Goal: Task Accomplishment & Management: Manage account settings

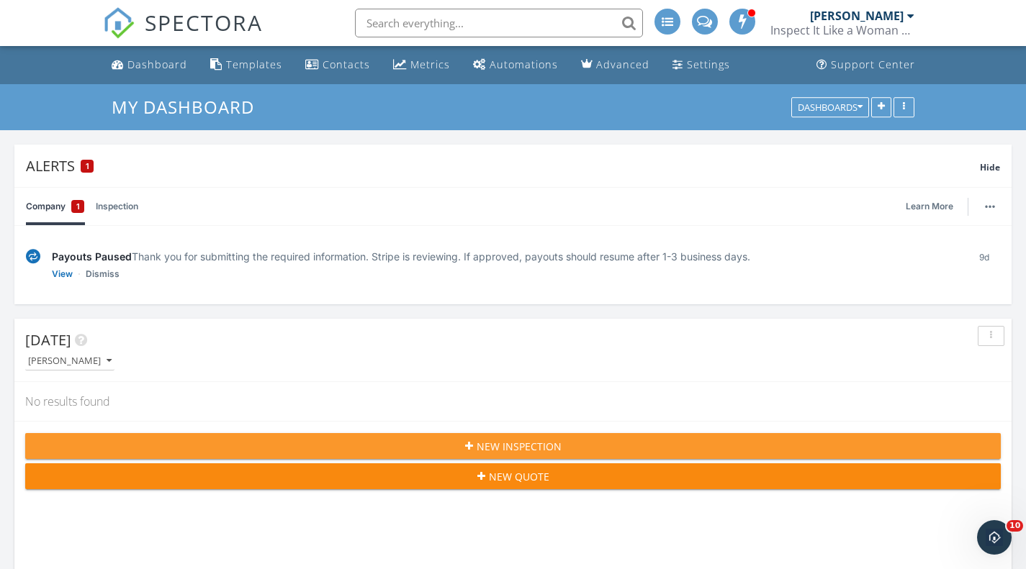
click at [535, 442] on span "New Inspection" at bounding box center [518, 446] width 85 height 15
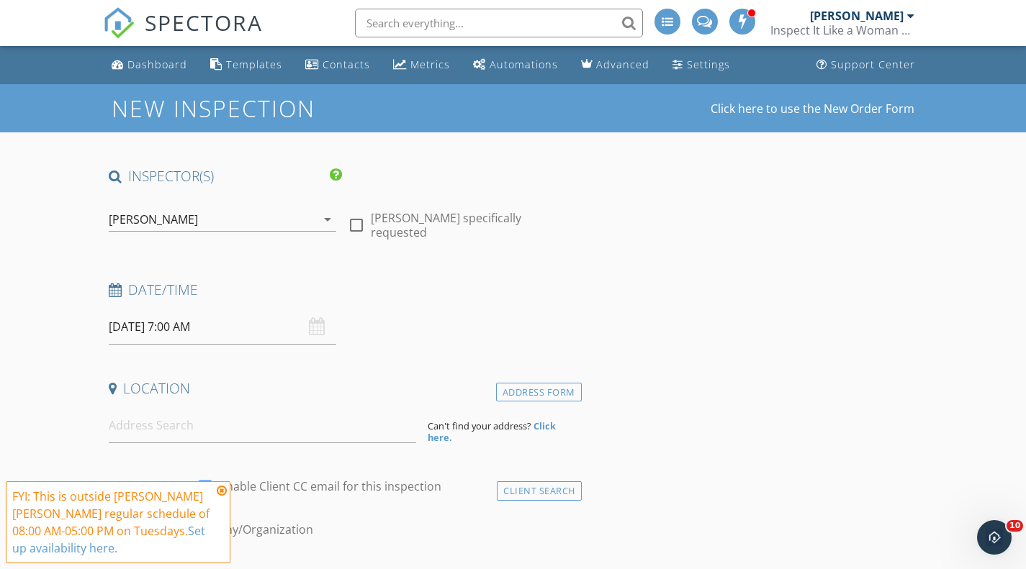
click at [360, 223] on div at bounding box center [356, 225] width 24 height 24
checkbox input "true"
click at [181, 325] on input "09/30/2025 7:00 AM" at bounding box center [223, 326] width 228 height 35
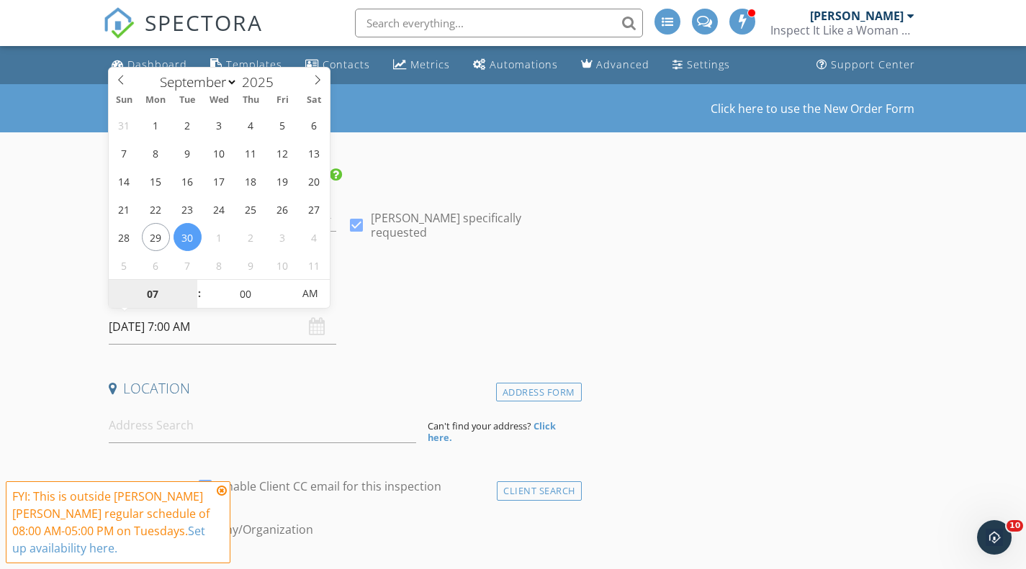
type input "09/29/2025 7:00 AM"
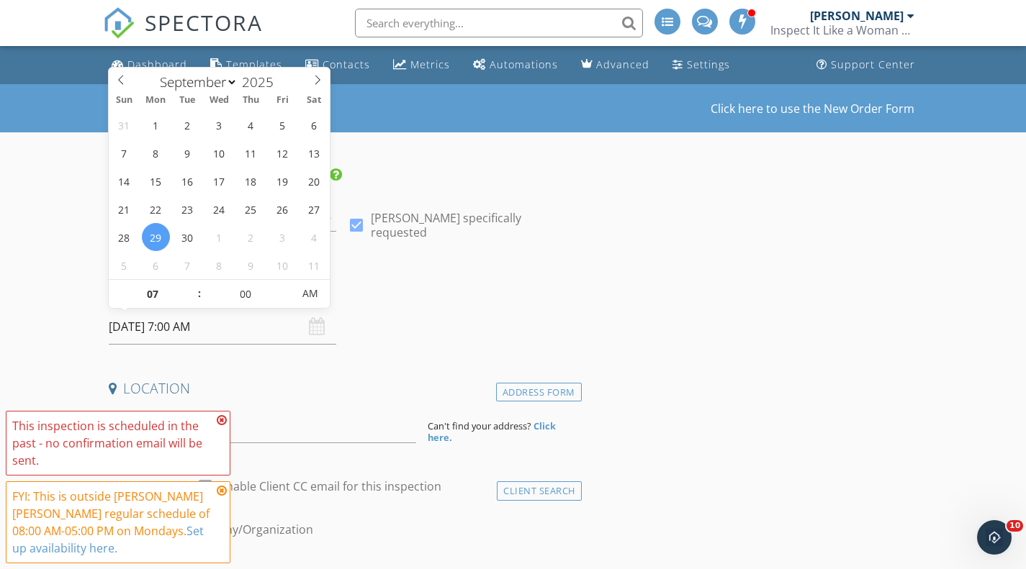
type input "08"
type input "09/29/2025 8:00 AM"
click at [189, 284] on span at bounding box center [192, 287] width 10 height 14
type input "09"
type input "09/29/2025 9:00 AM"
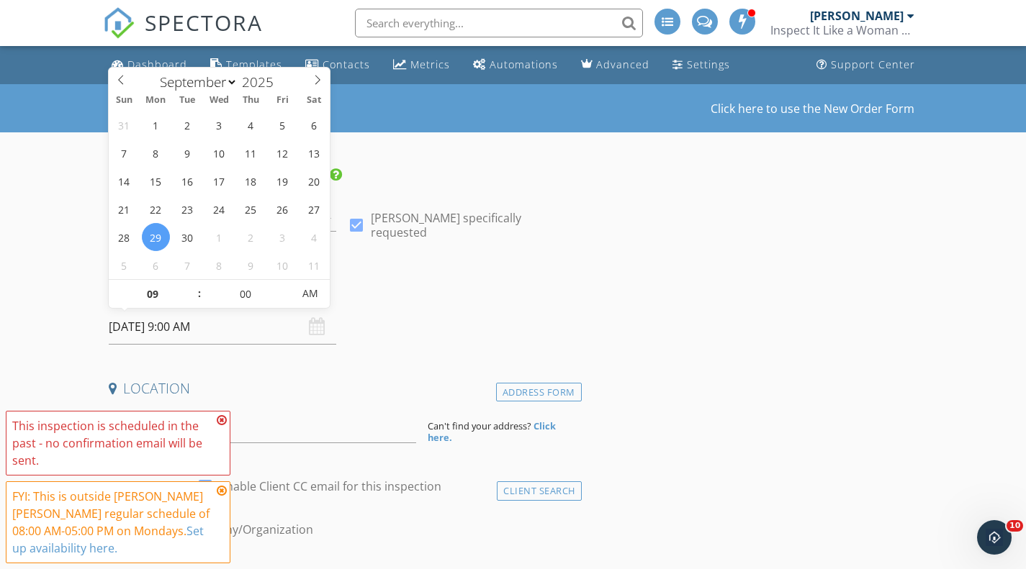
click at [189, 284] on span at bounding box center [192, 287] width 10 height 14
type input "10"
type input "09/29/2025 10:00 AM"
click at [189, 284] on span at bounding box center [192, 287] width 10 height 14
type input "11"
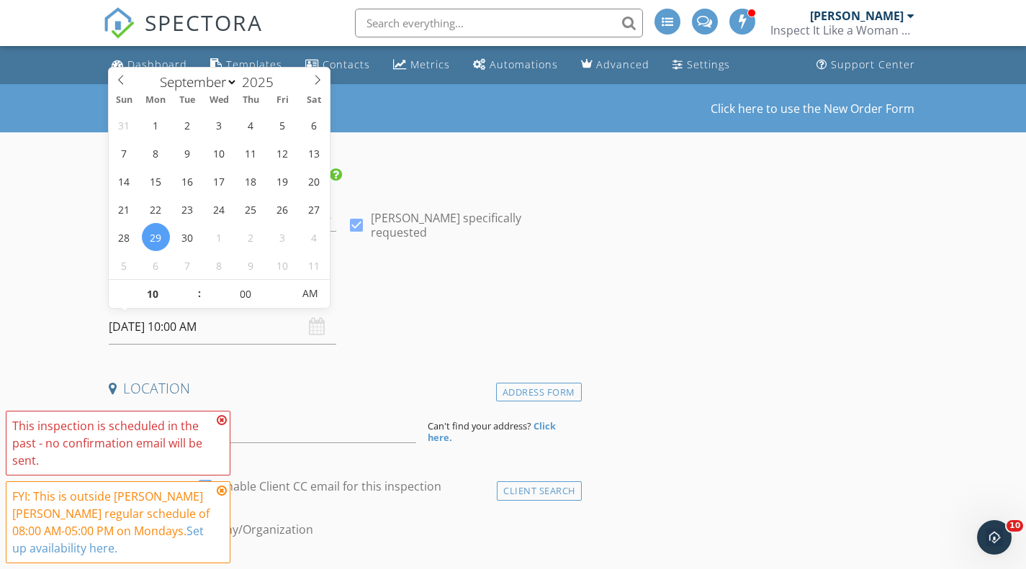
type input "09/29/2025 11:00 AM"
click at [189, 284] on span at bounding box center [192, 287] width 10 height 14
type input "12"
type input "09/29/2025 12:00 PM"
click at [189, 284] on span at bounding box center [192, 287] width 10 height 14
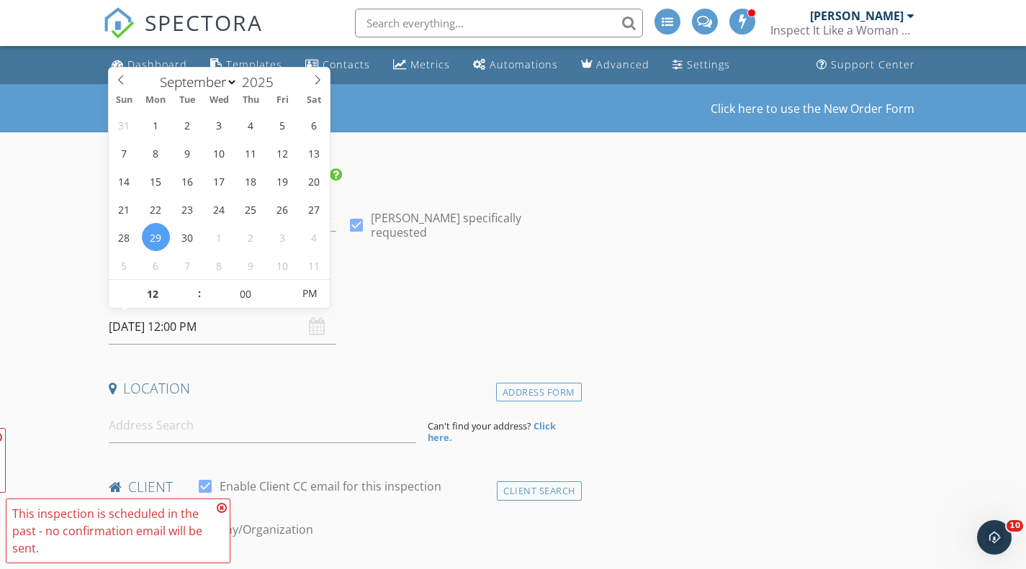
type input "01"
type input "09/29/2025 1:00 PM"
click at [189, 284] on span at bounding box center [192, 287] width 10 height 14
type input "02"
type input "09/29/2025 2:00 PM"
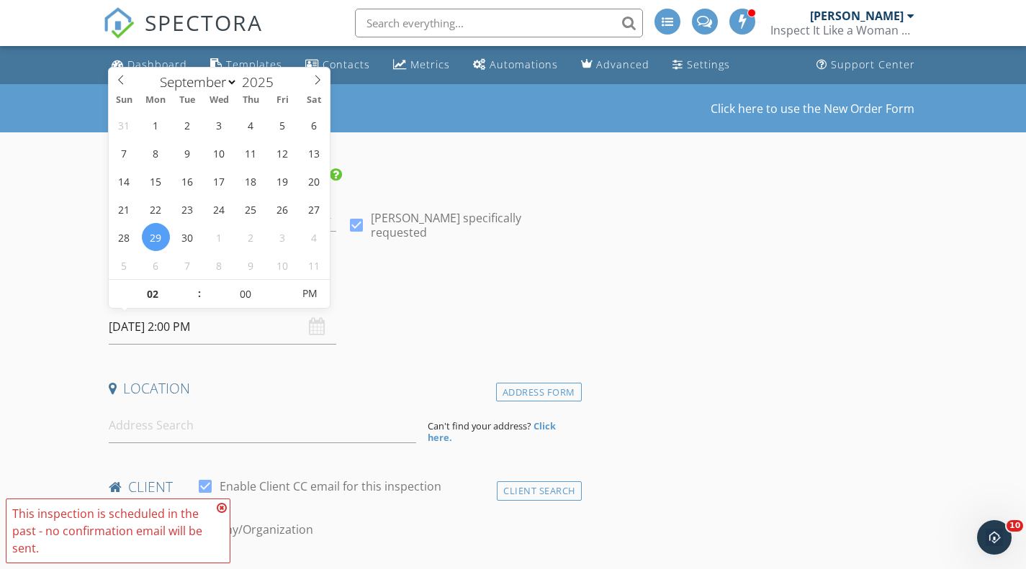
click at [189, 284] on span at bounding box center [192, 287] width 10 height 14
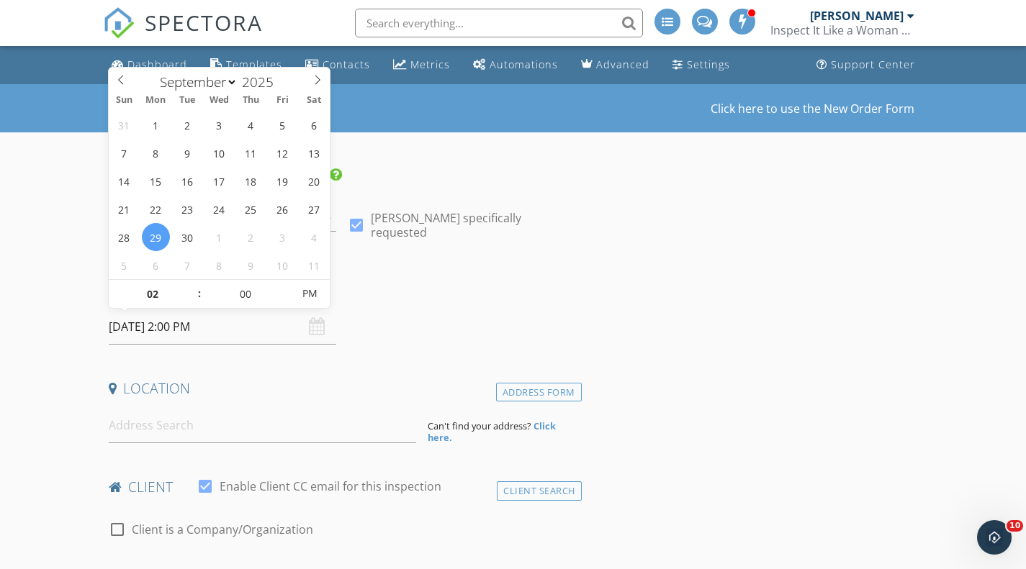
type input "03"
type input "09/29/2025 3:00 PM"
click at [189, 284] on span at bounding box center [192, 287] width 10 height 14
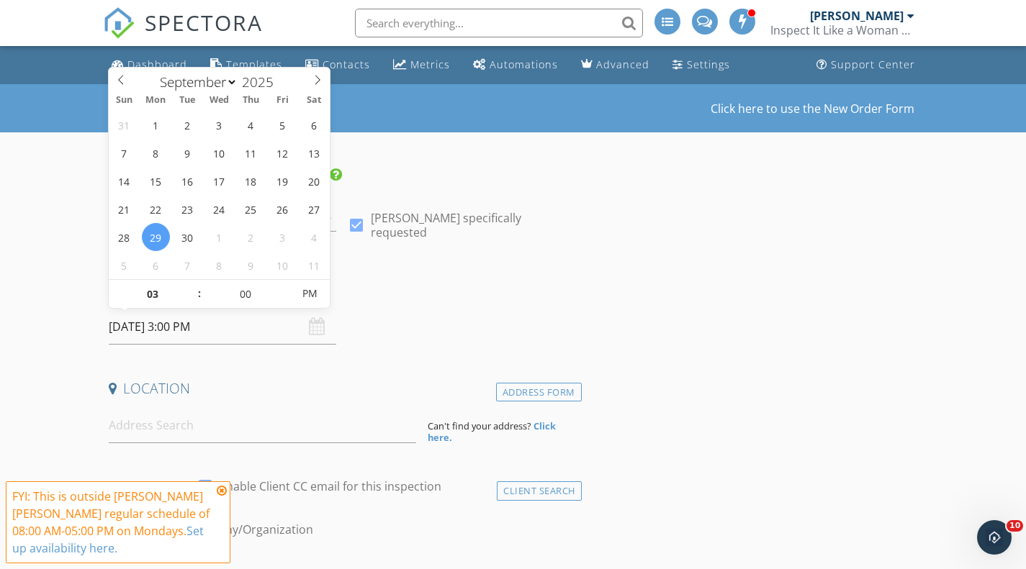
type input "05"
type input "09/29/2025 3:05 PM"
click at [288, 288] on span at bounding box center [285, 287] width 10 height 14
type input "10"
type input "09/29/2025 3:10 PM"
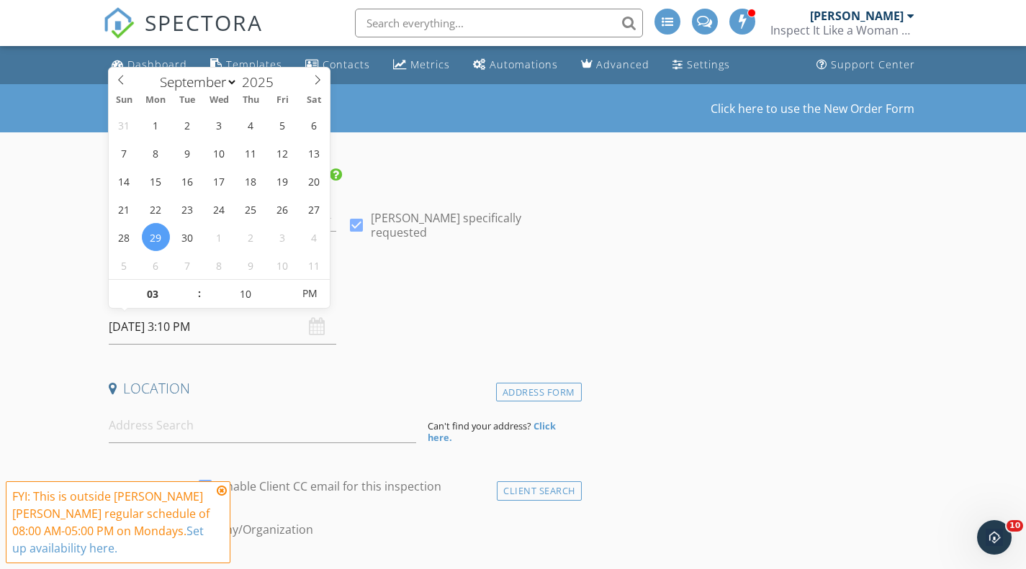
click at [288, 288] on span at bounding box center [285, 287] width 10 height 14
type input "15"
type input "09/29/2025 3:15 PM"
click at [288, 288] on span at bounding box center [285, 287] width 10 height 14
type input "20"
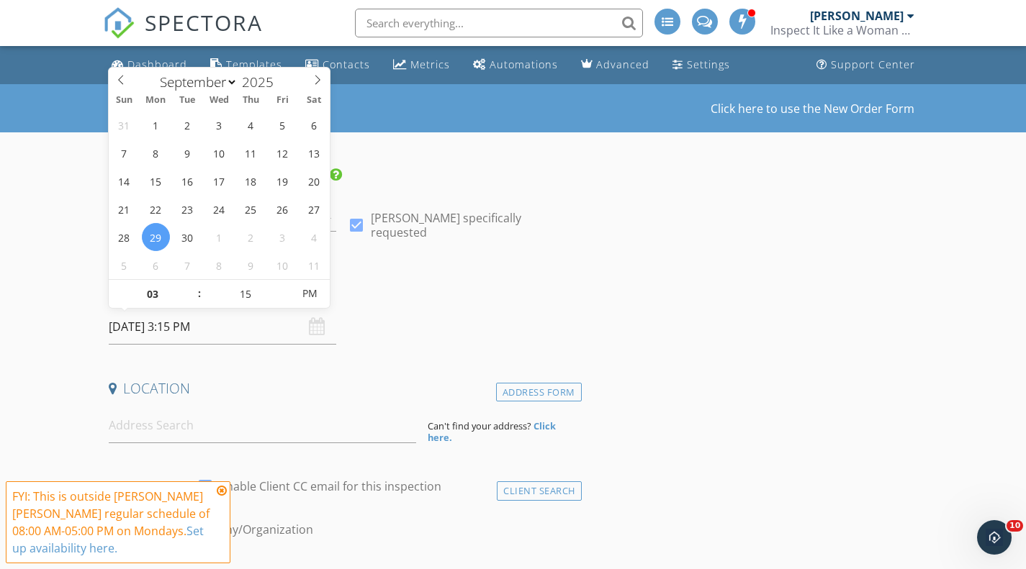
type input "09/29/2025 3:20 PM"
click at [288, 288] on span at bounding box center [285, 287] width 10 height 14
type input "25"
type input "09/29/2025 3:25 PM"
click at [288, 288] on span at bounding box center [285, 287] width 10 height 14
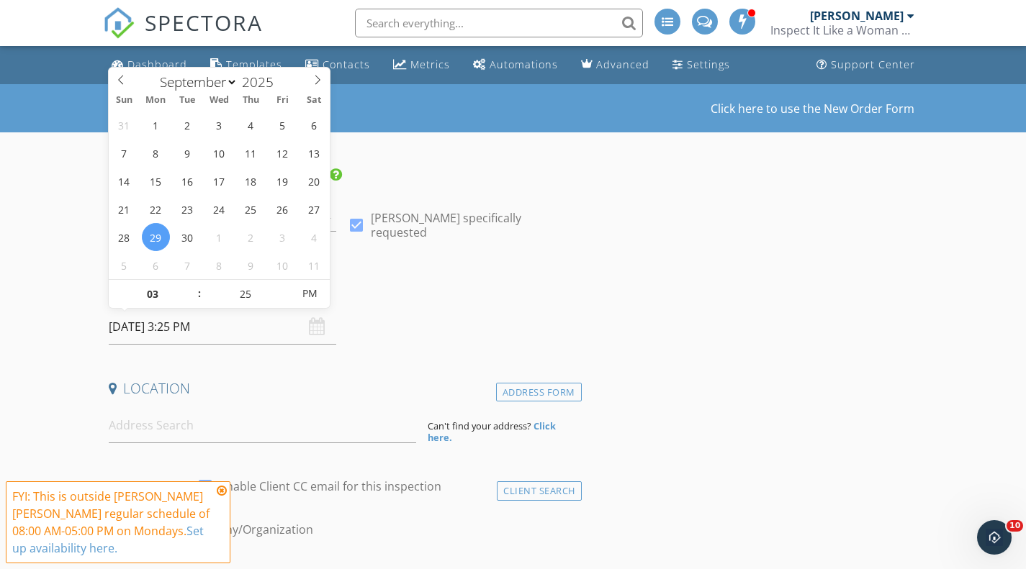
type input "30"
type input "09/29/2025 3:30 PM"
click at [288, 288] on span at bounding box center [285, 287] width 10 height 14
click at [410, 302] on div "Date/Time" at bounding box center [342, 295] width 479 height 29
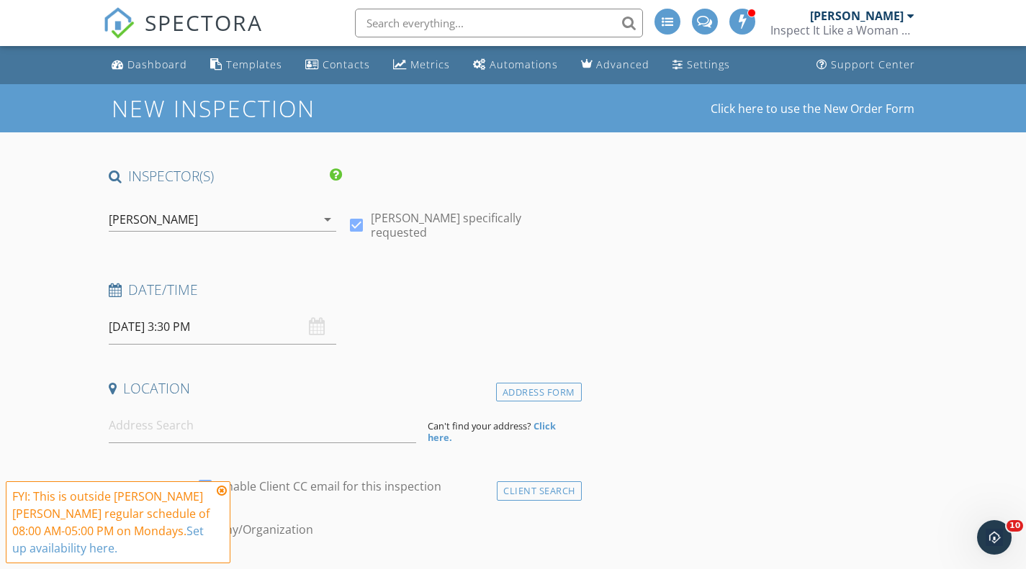
click at [222, 486] on icon at bounding box center [222, 491] width 10 height 12
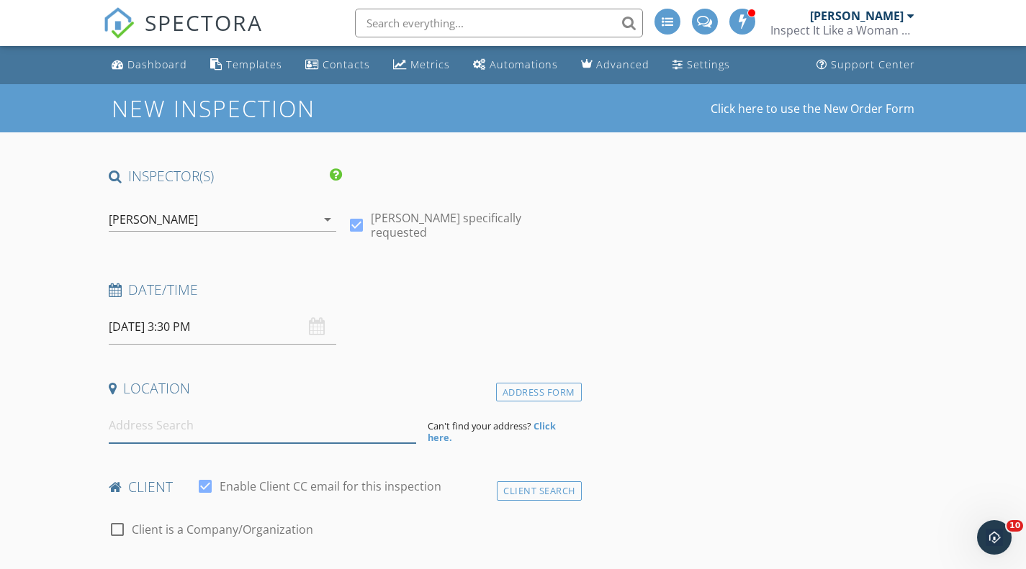
click at [160, 422] on input at bounding box center [262, 425] width 307 height 35
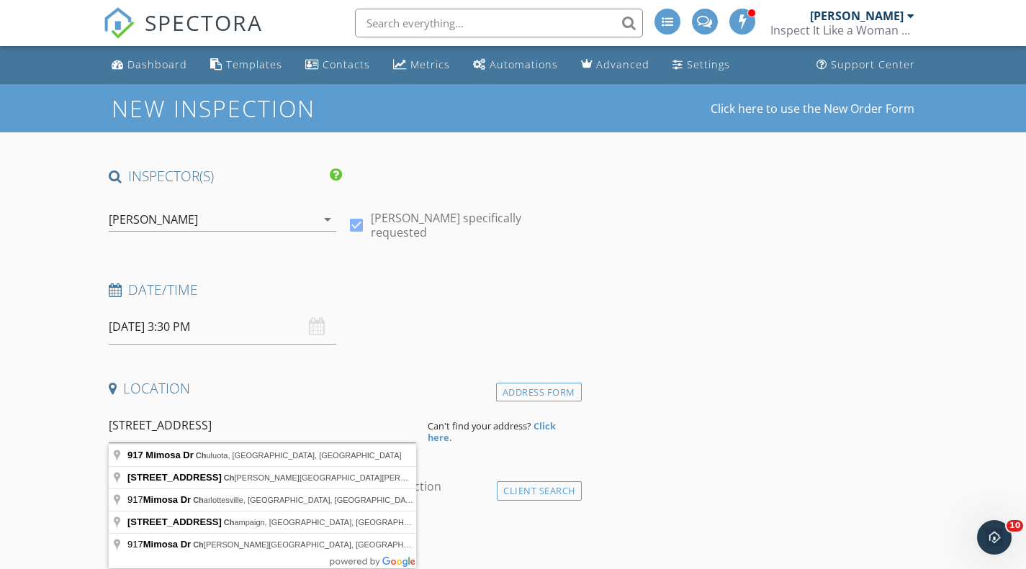
type input "917 Mimosa Dr, Chuluota, FL, USA"
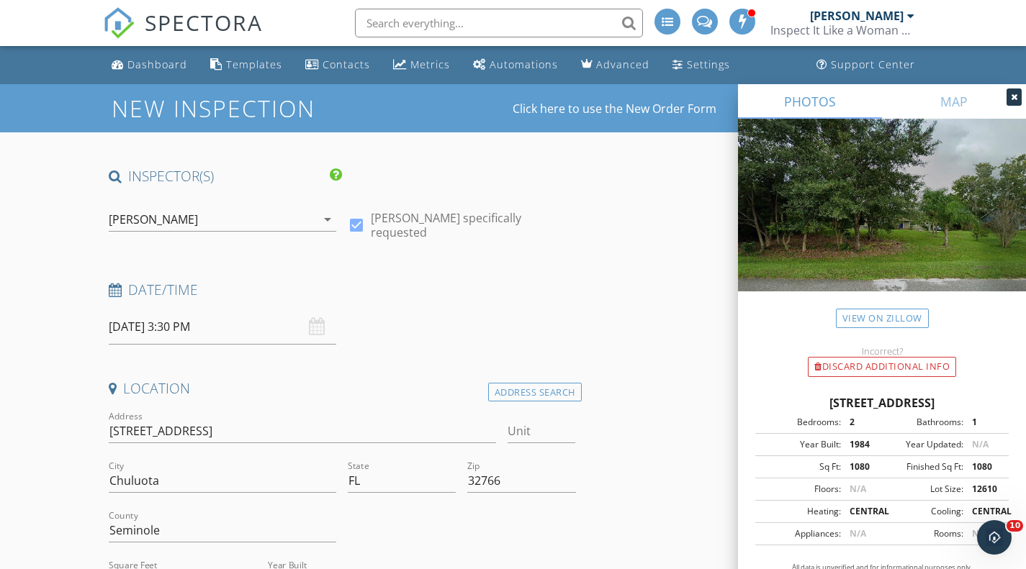
click at [1014, 99] on icon at bounding box center [1013, 97] width 6 height 9
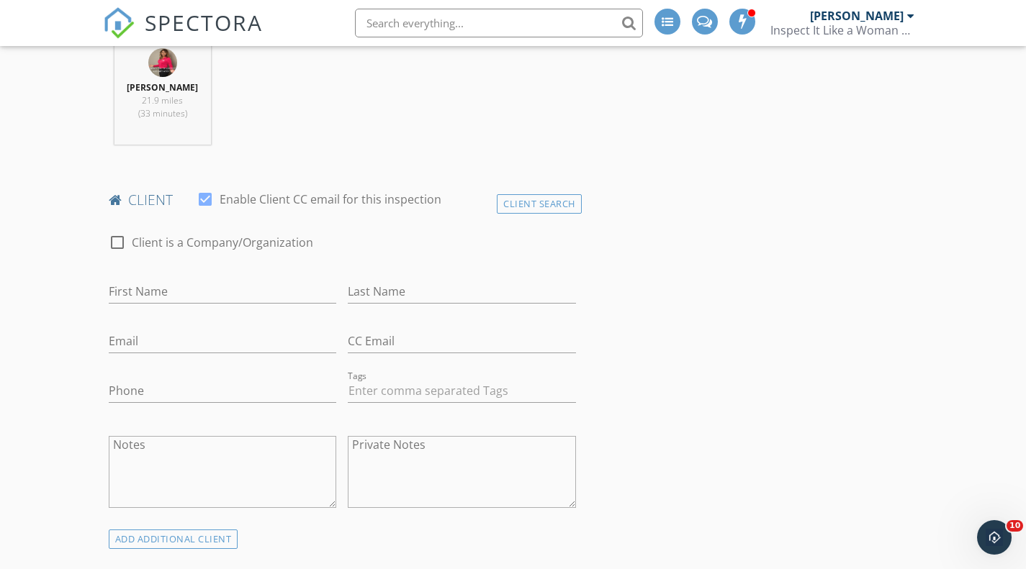
scroll to position [674, 0]
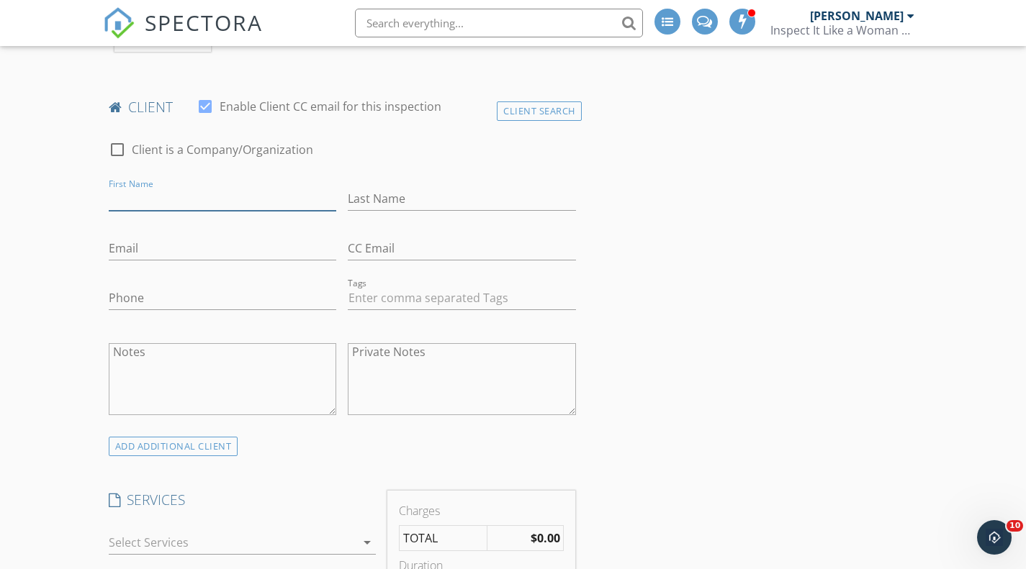
click at [166, 195] on input "First Name" at bounding box center [223, 199] width 228 height 24
type input "Daniela"
click at [376, 194] on input "Last Name" at bounding box center [462, 199] width 228 height 24
type input "Leon"
click at [174, 252] on input "Email" at bounding box center [223, 249] width 228 height 24
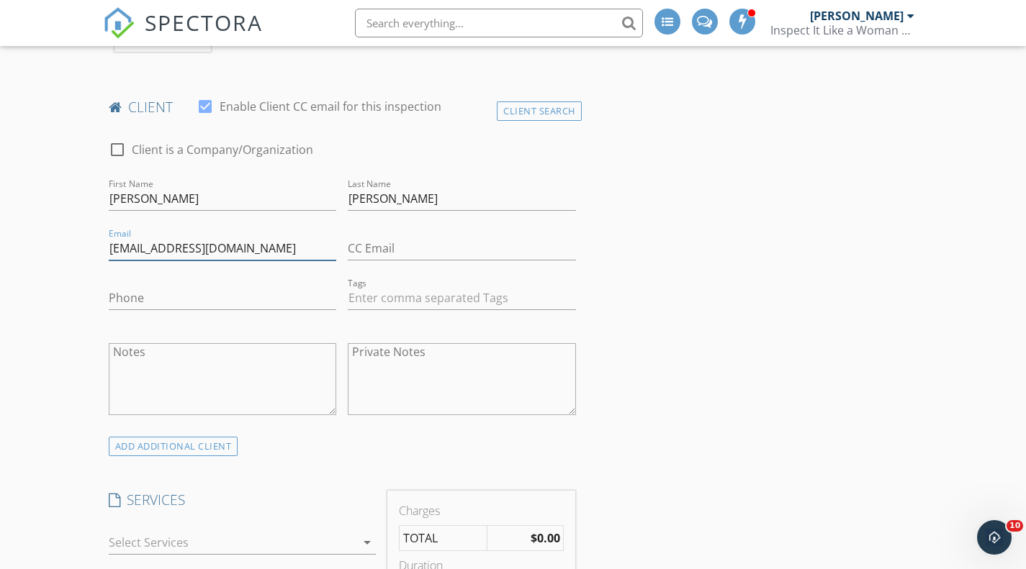
type input "danieladcla@gmail.com"
click at [148, 286] on input "Phone" at bounding box center [223, 298] width 228 height 24
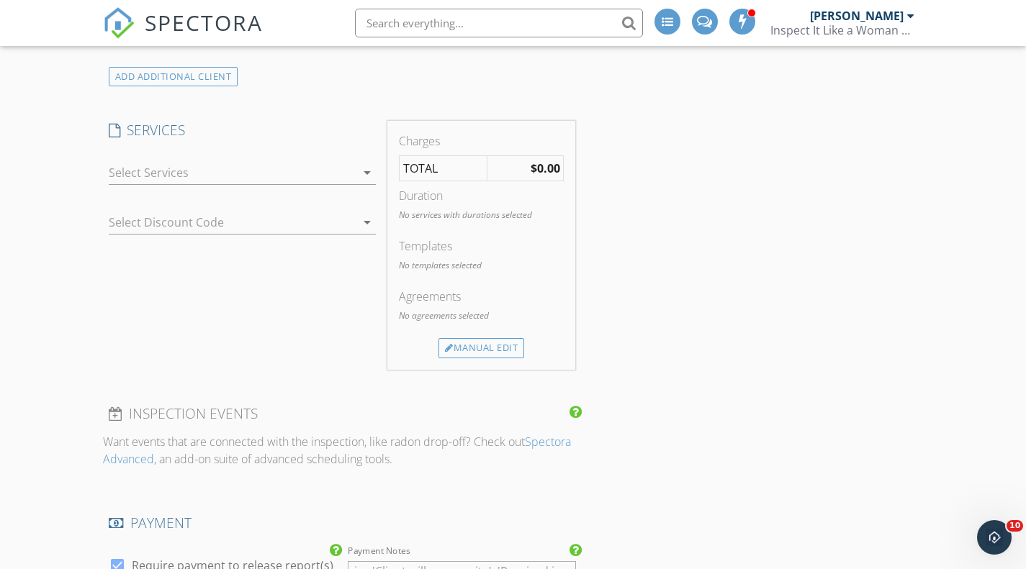
scroll to position [1056, 0]
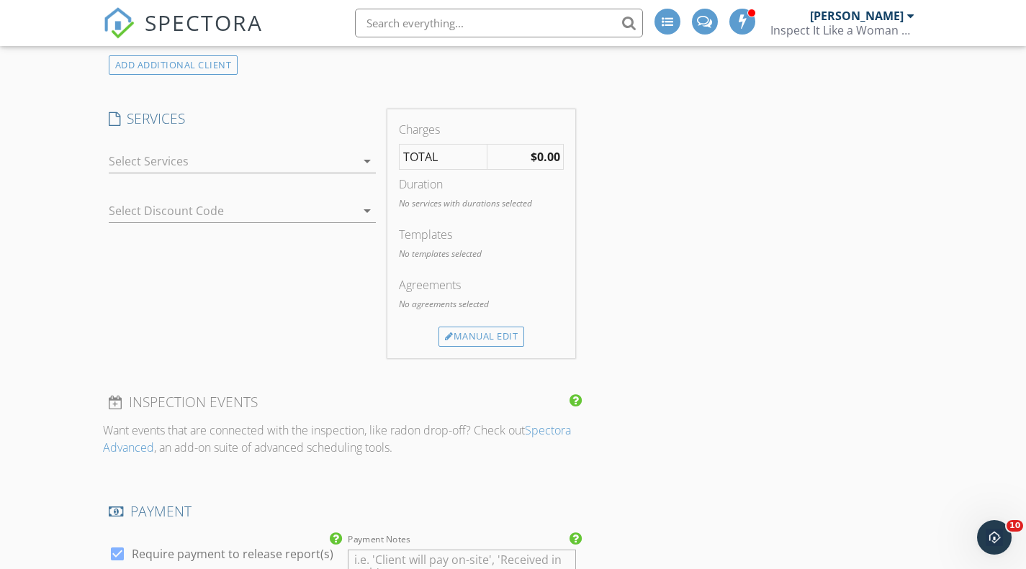
type input "305-766-5701"
click at [370, 170] on div "arrow_drop_down" at bounding box center [243, 162] width 268 height 24
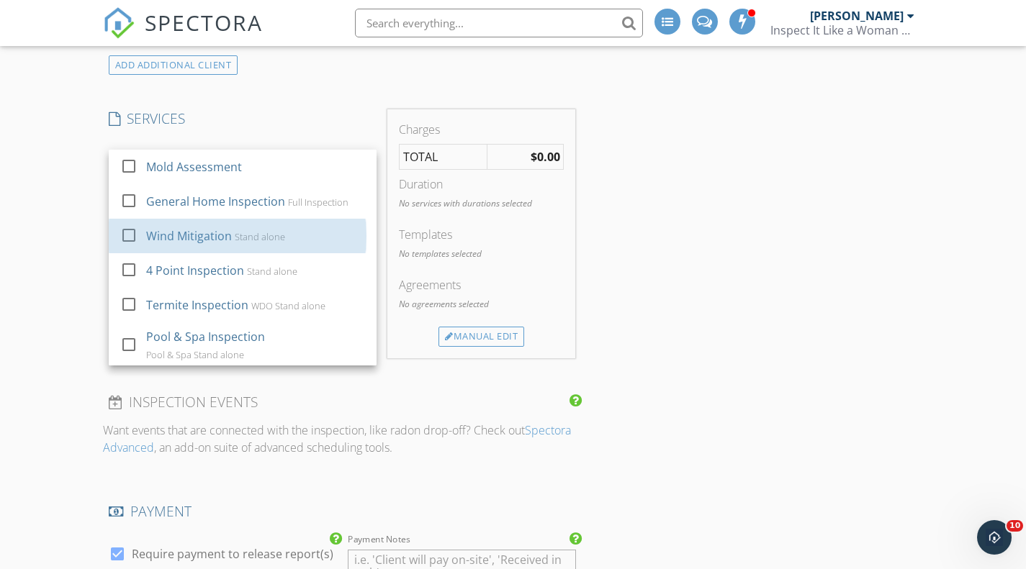
click at [225, 222] on div "Wind Mitigation Stand alone" at bounding box center [255, 236] width 219 height 29
checkbox input "false"
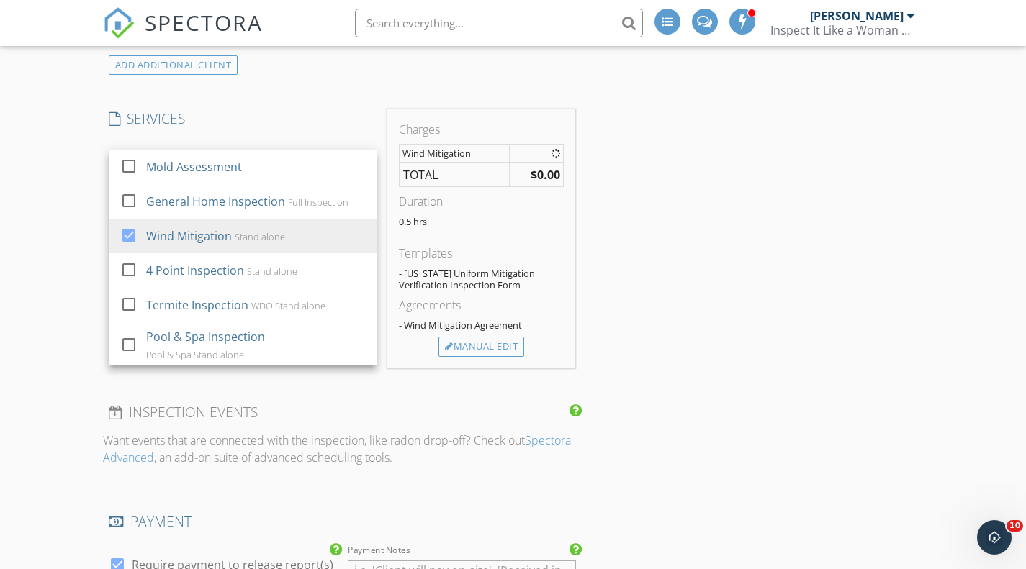
click at [225, 222] on div "Wind Mitigation Stand alone" at bounding box center [255, 236] width 219 height 29
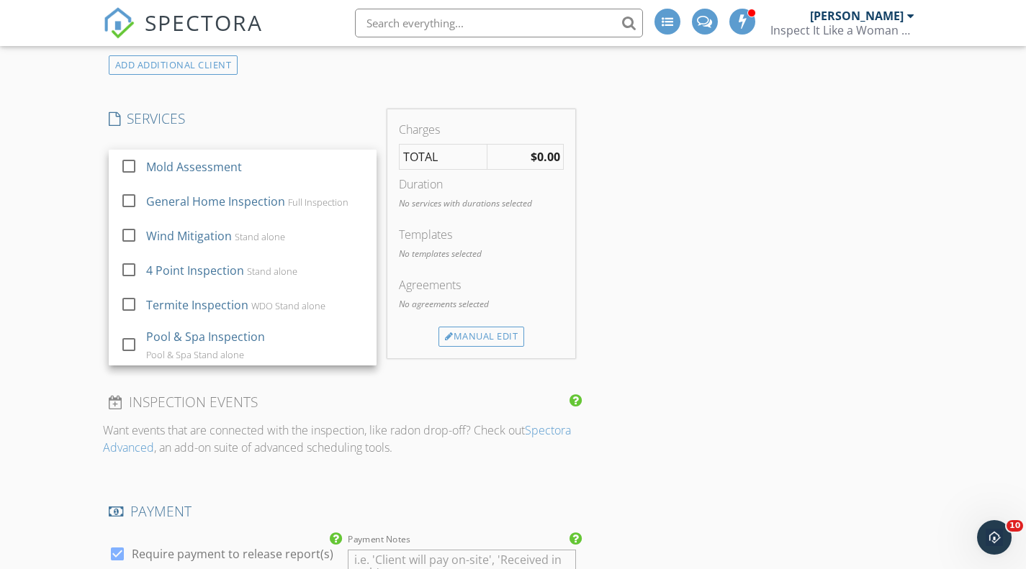
click at [182, 261] on div "4 Point Inspection Stand alone" at bounding box center [255, 270] width 219 height 29
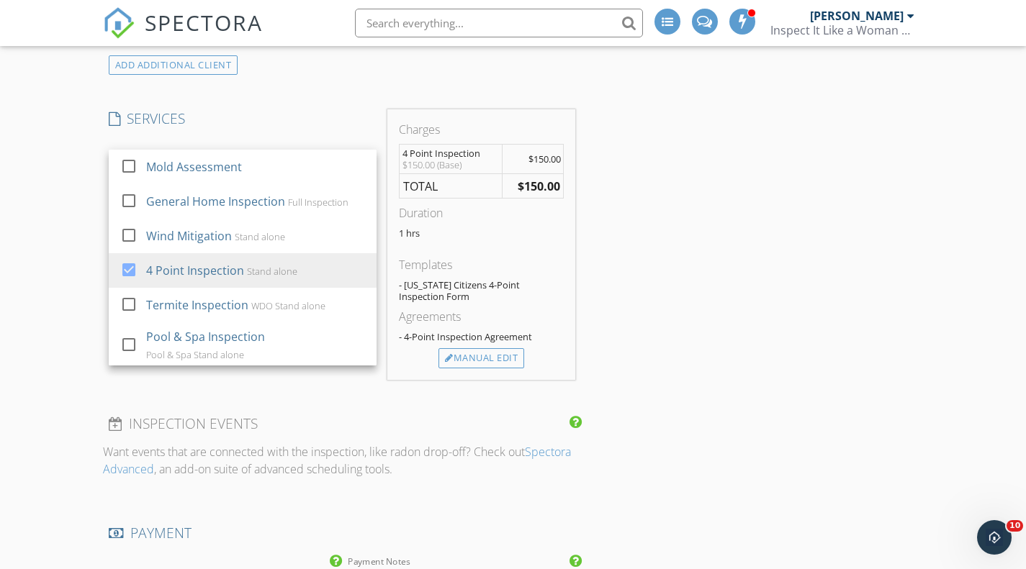
click at [477, 359] on div "Manual Edit" at bounding box center [481, 358] width 86 height 20
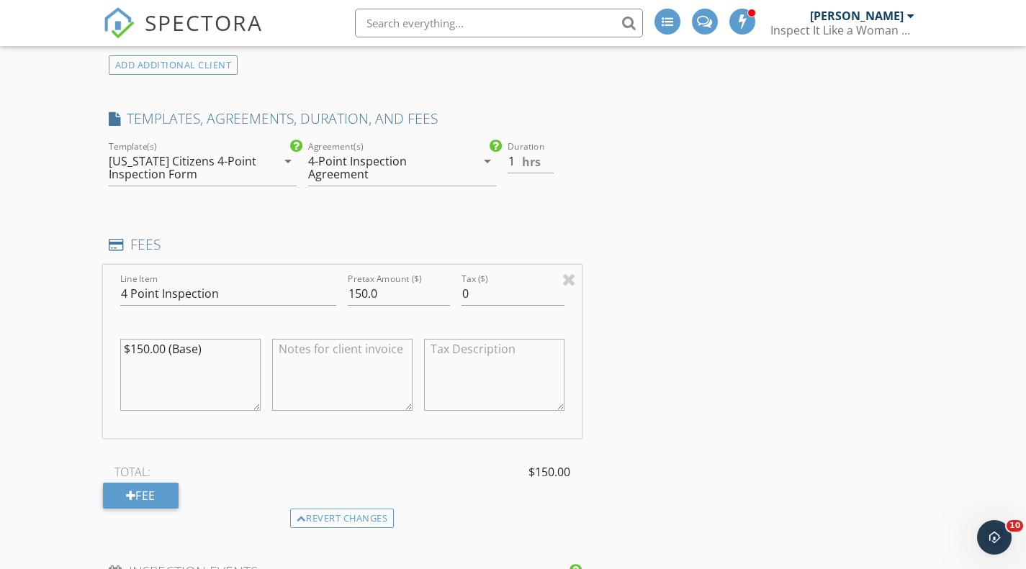
click at [532, 243] on h4 "FEES" at bounding box center [342, 244] width 467 height 19
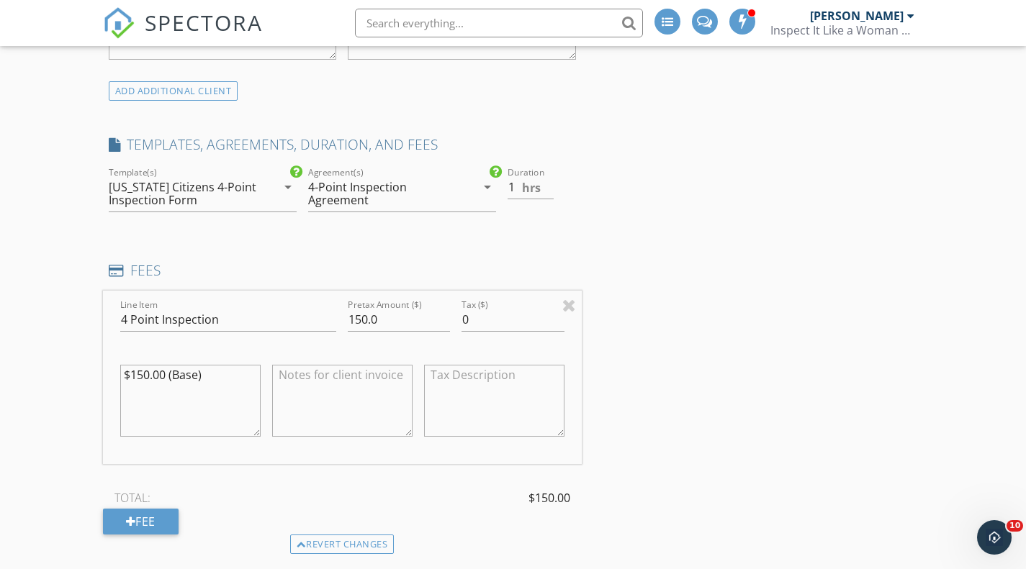
scroll to position [1010, 0]
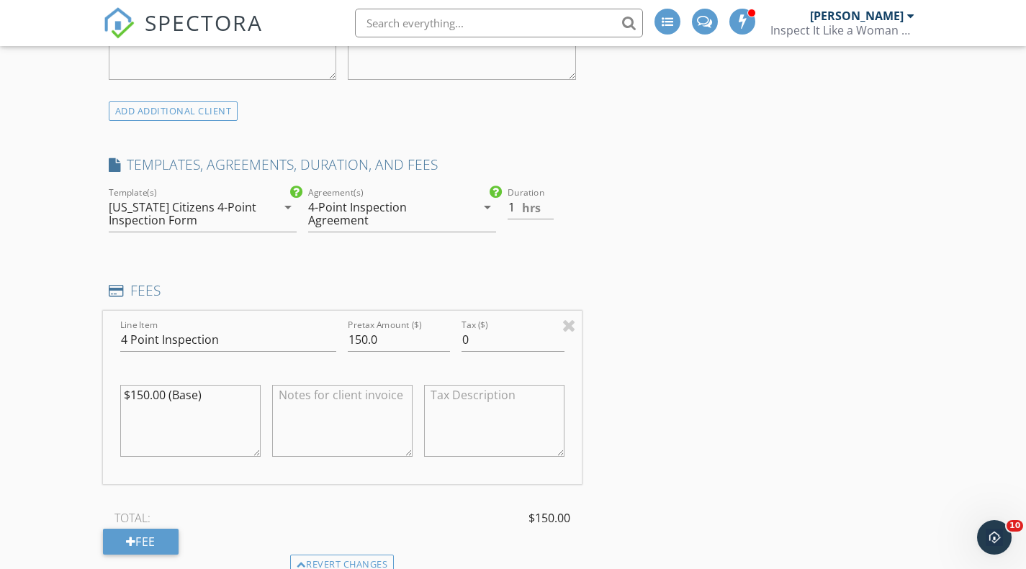
click at [134, 545] on div at bounding box center [131, 542] width 10 height 12
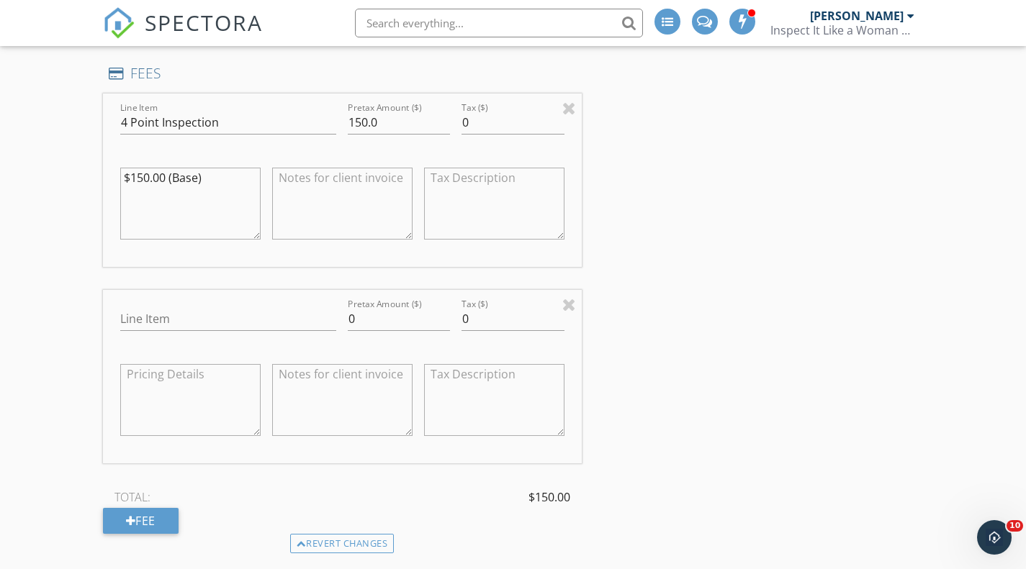
scroll to position [1233, 0]
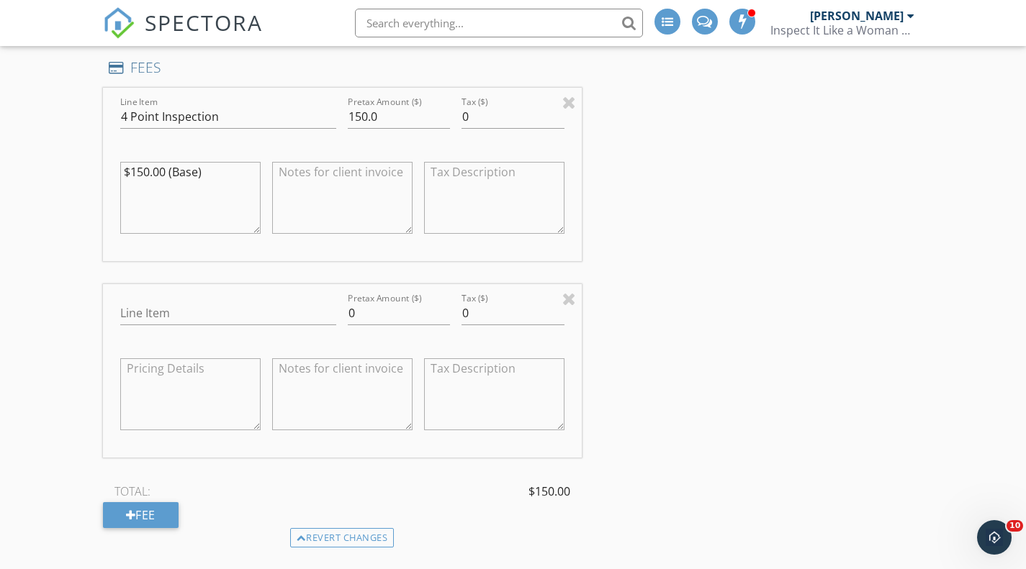
click at [564, 302] on div at bounding box center [569, 298] width 14 height 17
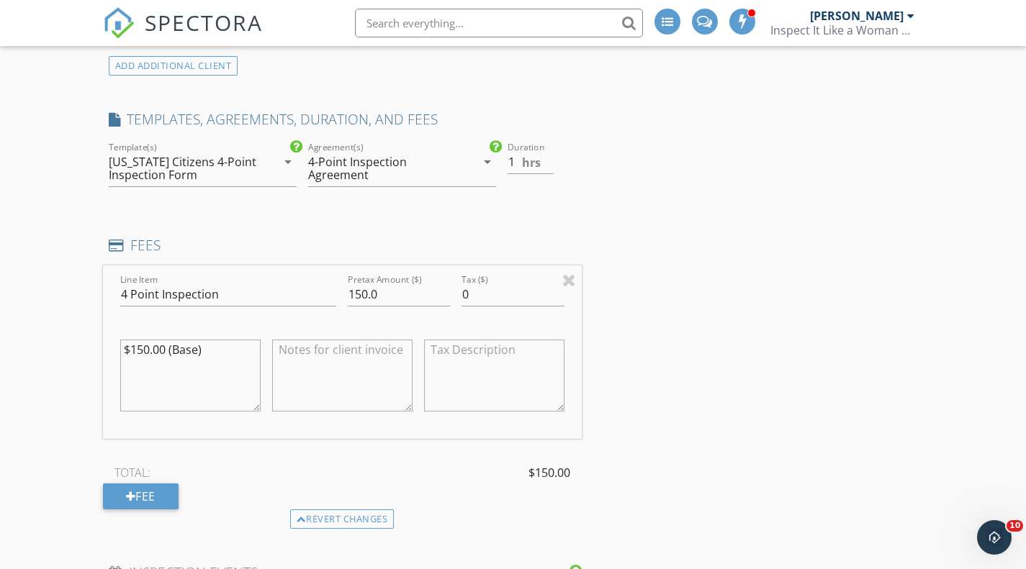
scroll to position [1057, 0]
click at [299, 522] on div "Revert changes" at bounding box center [342, 517] width 104 height 20
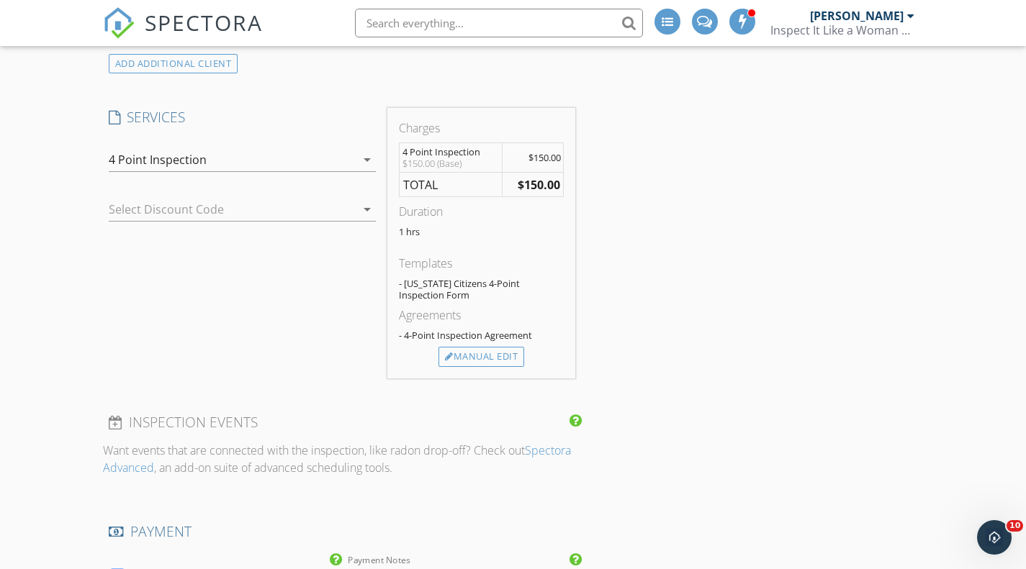
click at [366, 163] on icon "arrow_drop_down" at bounding box center [366, 159] width 17 height 17
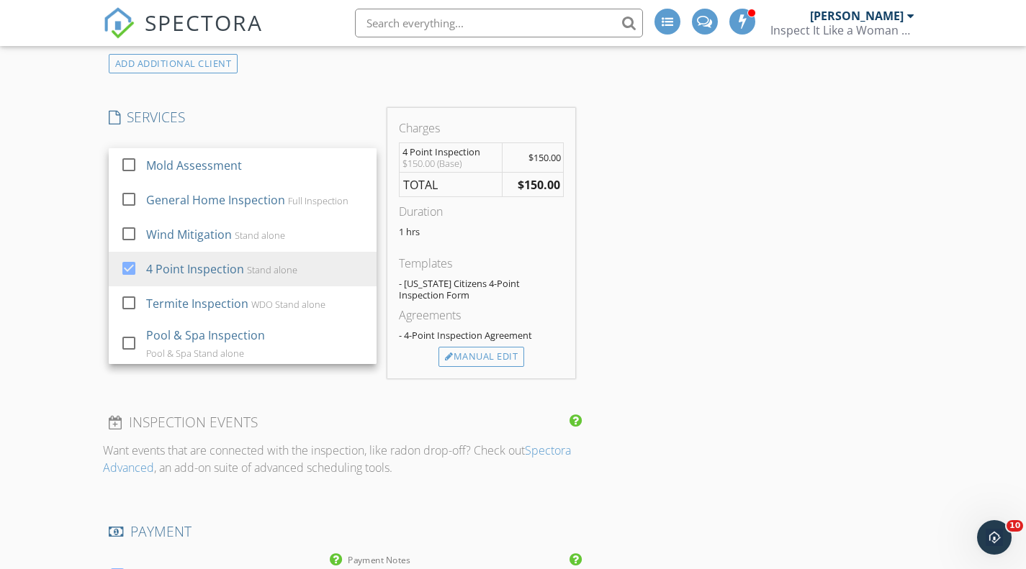
click at [186, 225] on div "Wind Mitigation Stand alone" at bounding box center [255, 234] width 219 height 29
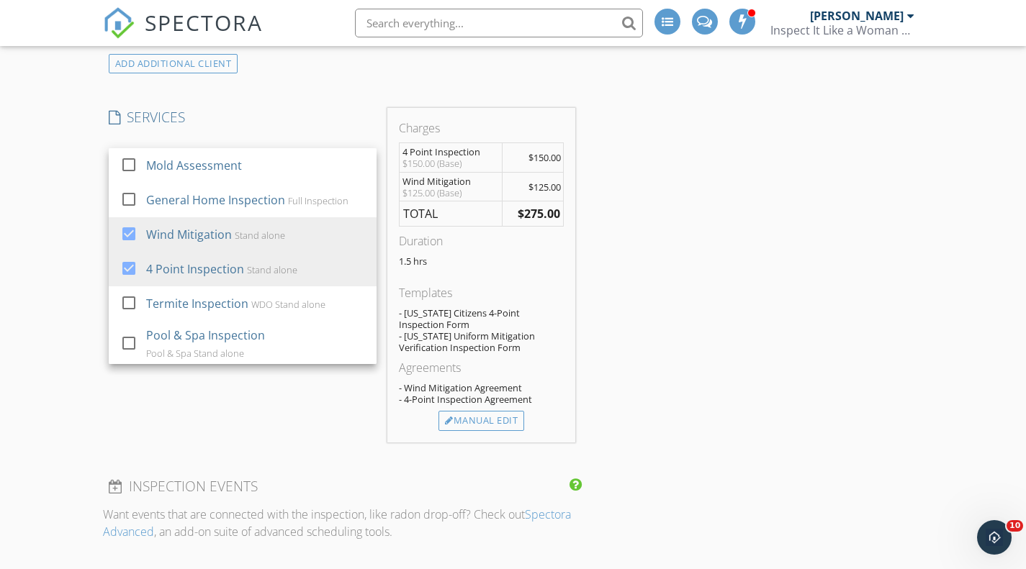
click at [472, 420] on div "Manual Edit" at bounding box center [481, 421] width 86 height 20
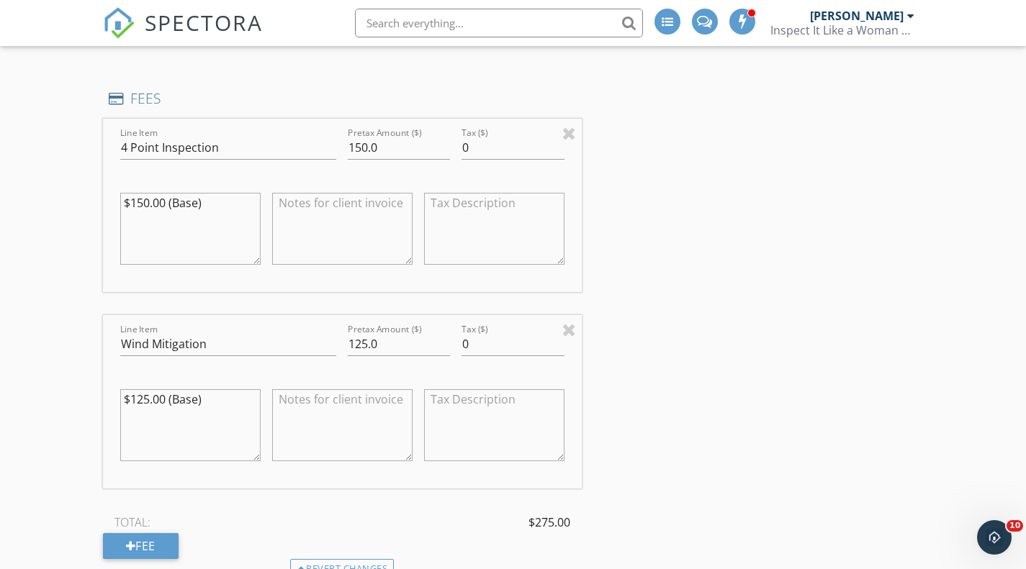
scroll to position [1272, 0]
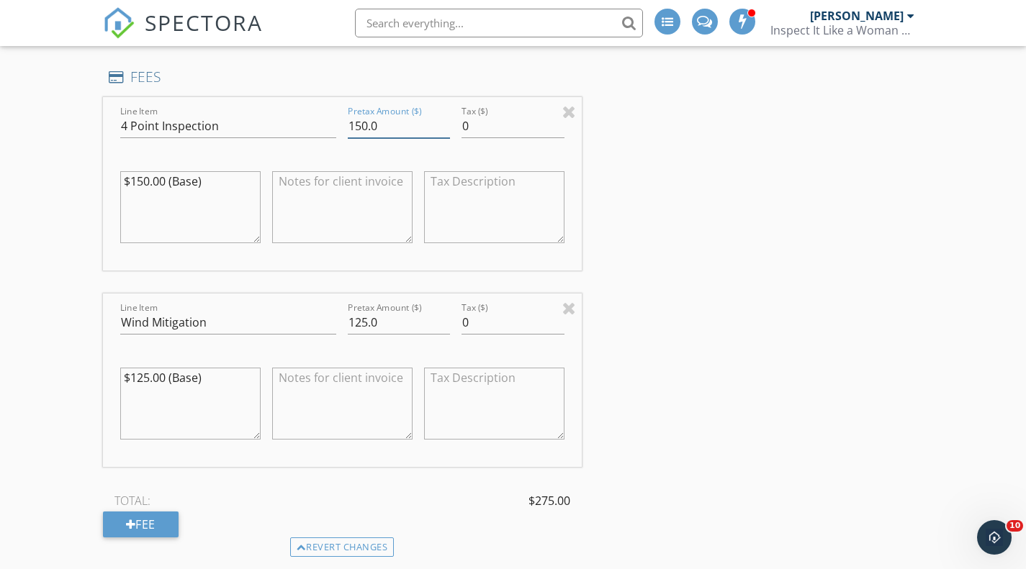
click at [368, 114] on input "150.0" at bounding box center [399, 126] width 102 height 24
type input "125.0"
click at [365, 311] on input "125.0" at bounding box center [399, 323] width 102 height 24
type input "100.0"
click at [700, 320] on div "INSPECTOR(S) check_box Rayer Headley PRIMARY Rayer Headley arrow_drop_down chec…" at bounding box center [513, 442] width 820 height 3095
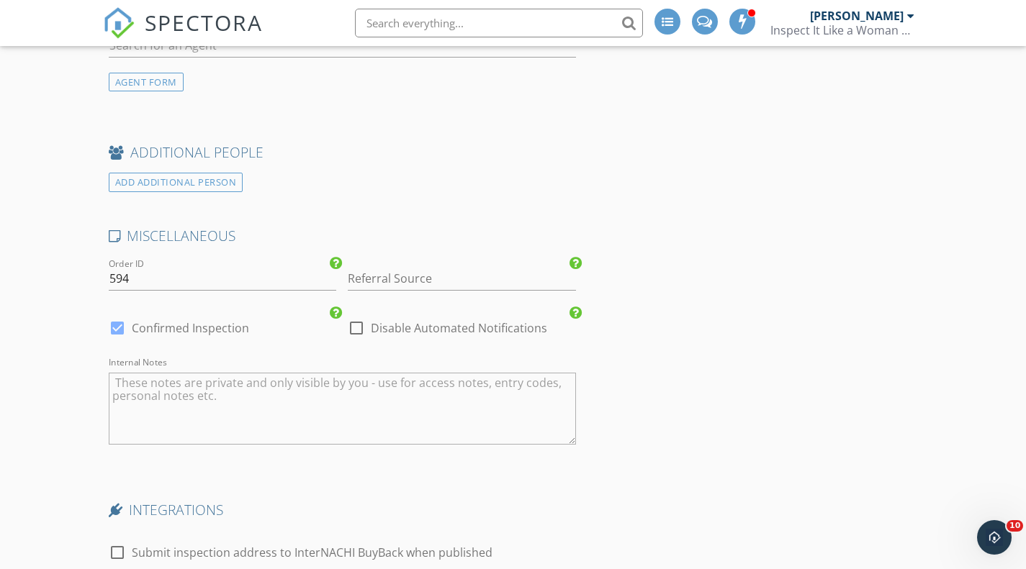
scroll to position [2338, 0]
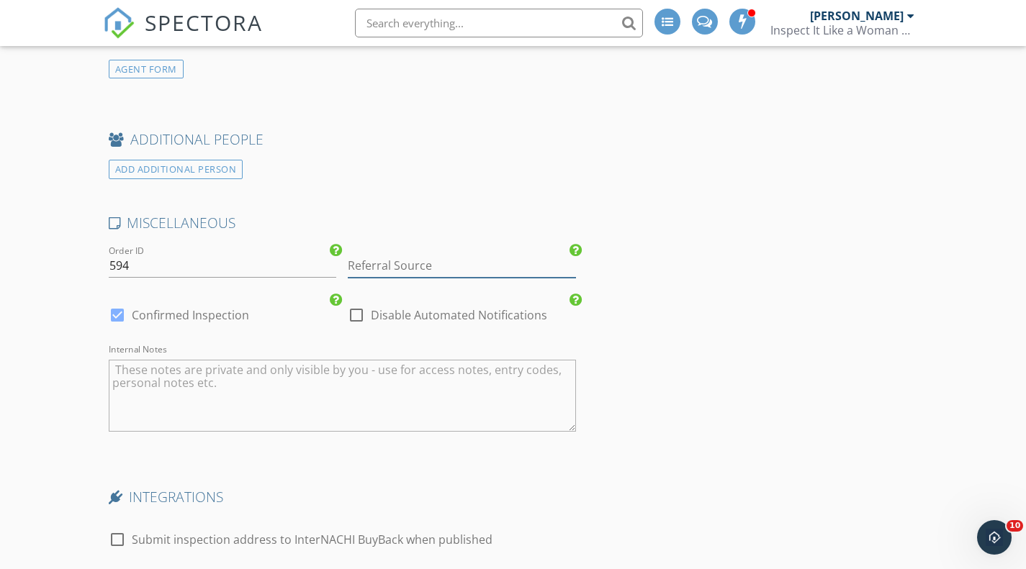
click at [400, 258] on input "Referral Source" at bounding box center [462, 266] width 228 height 24
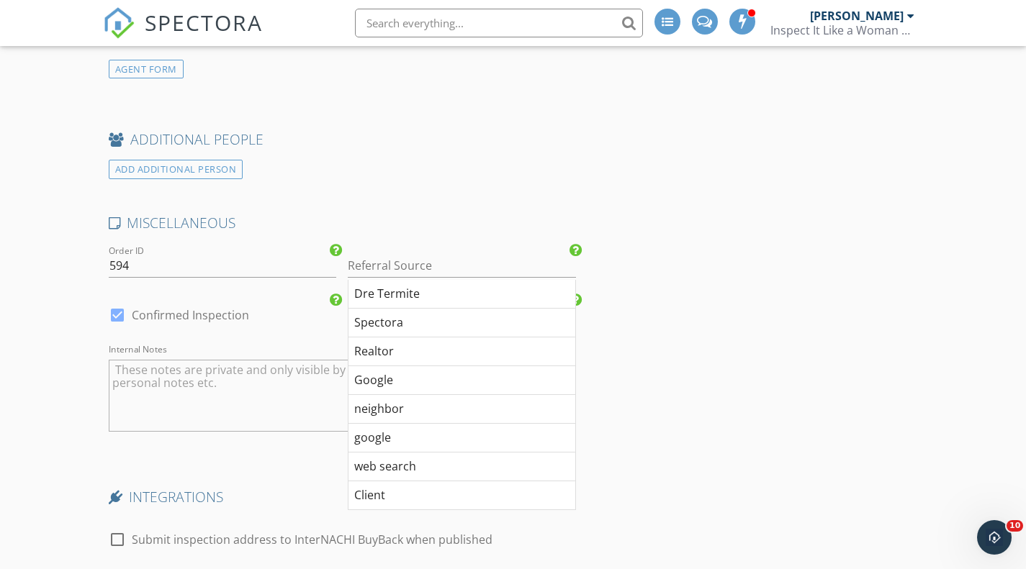
click at [368, 368] on div "Google" at bounding box center [461, 380] width 227 height 29
type input "Google"
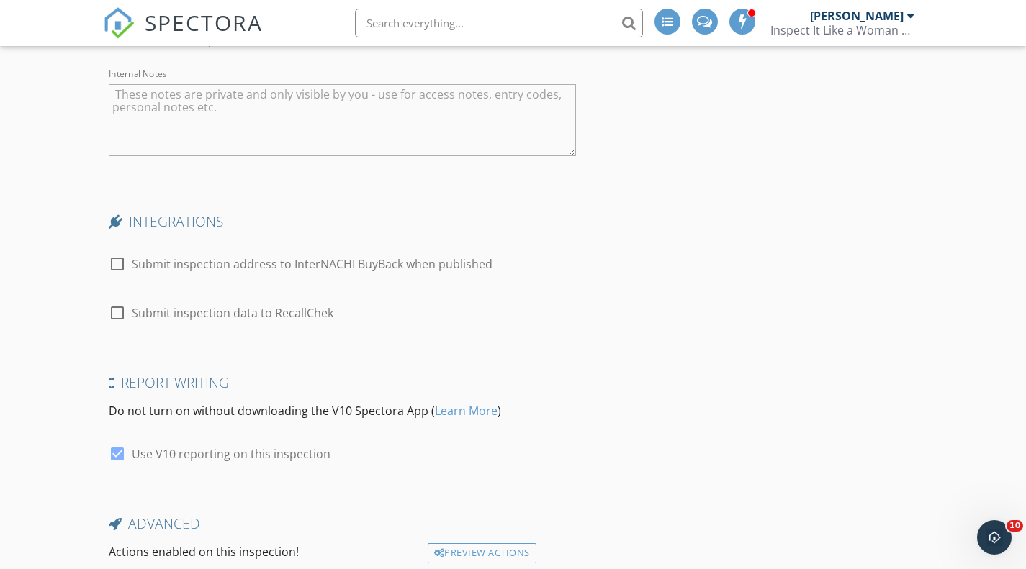
scroll to position [2713, 0]
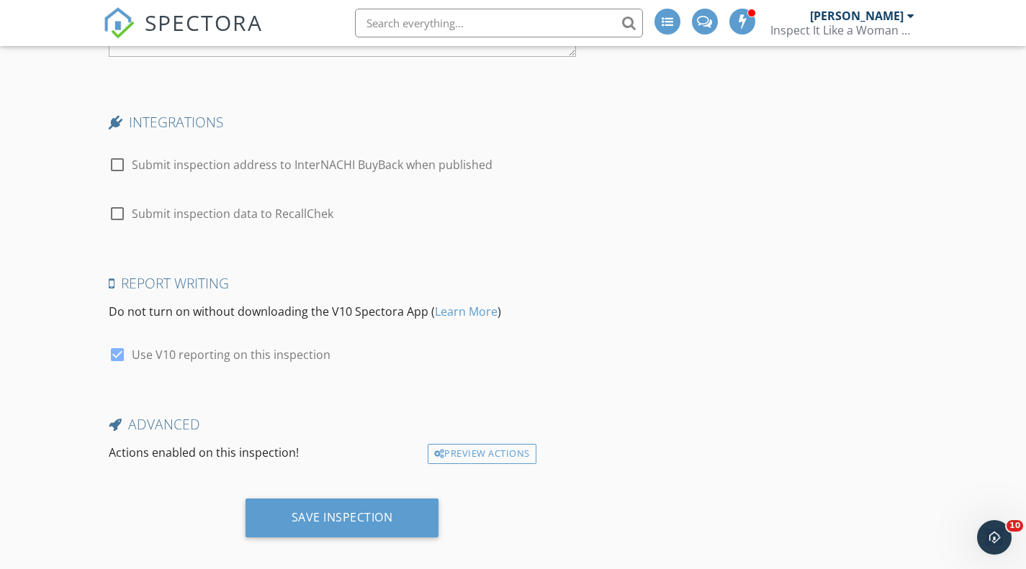
click at [362, 499] on div "Save Inspection" at bounding box center [342, 518] width 194 height 39
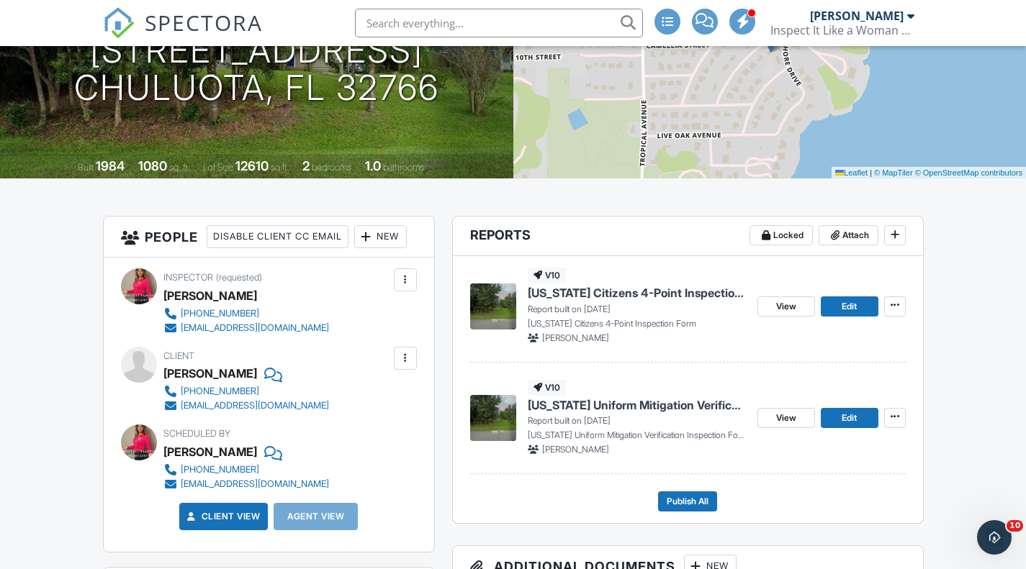
scroll to position [209, 0]
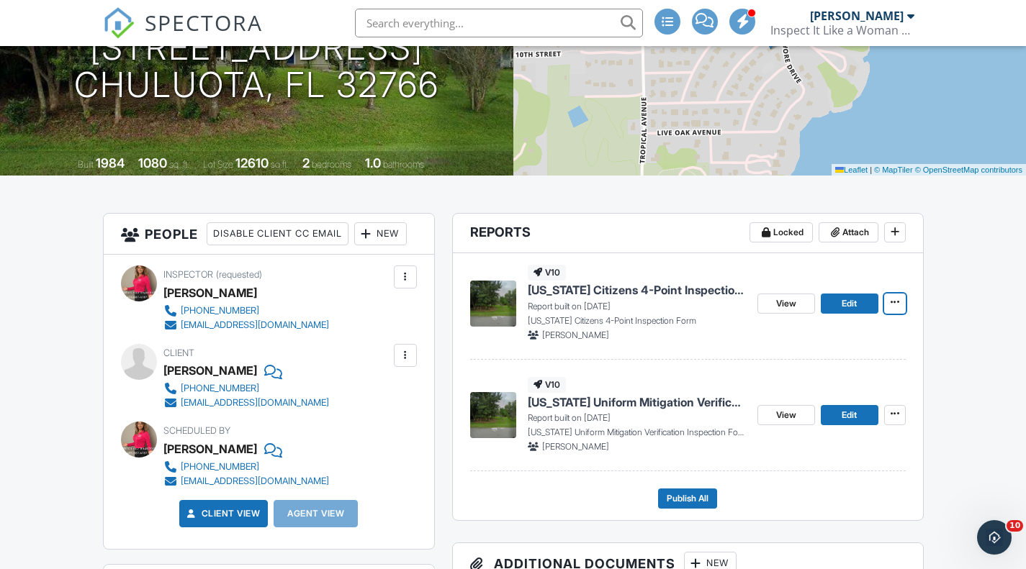
click at [900, 307] on span at bounding box center [894, 302] width 14 height 14
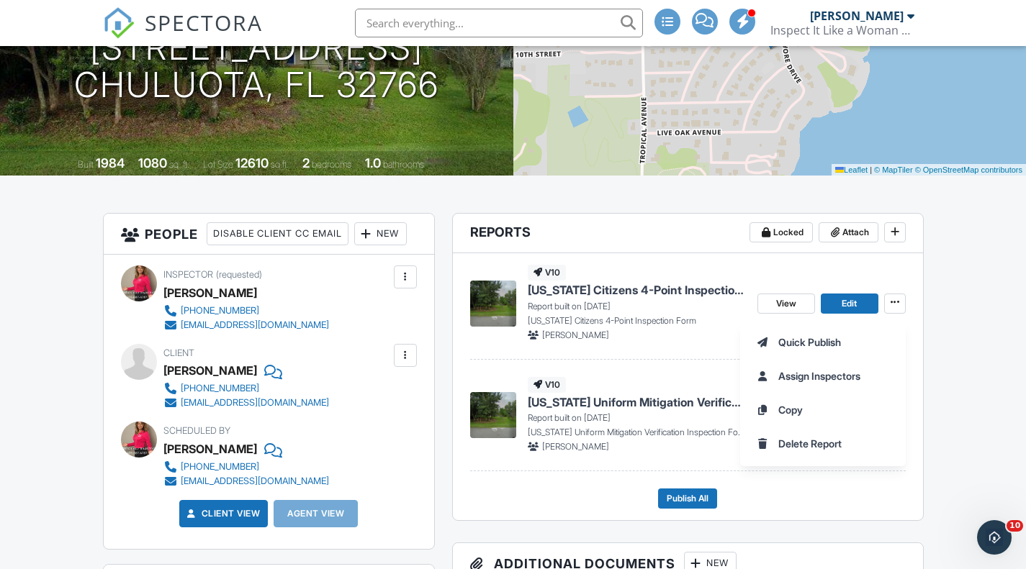
click at [692, 350] on div "v10 Florida Citizens 4-Point Inspection Form Report built on 09/29/2025 Florida…" at bounding box center [687, 306] width 435 height 106
click at [850, 317] on div "View Edit" at bounding box center [831, 303] width 148 height 76
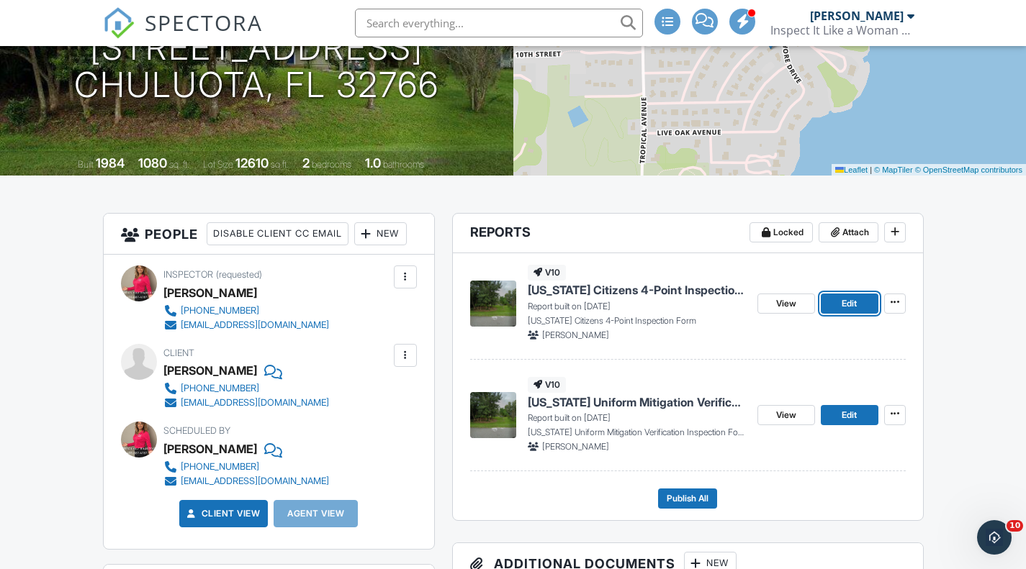
click at [853, 299] on span "Edit" at bounding box center [848, 303] width 15 height 14
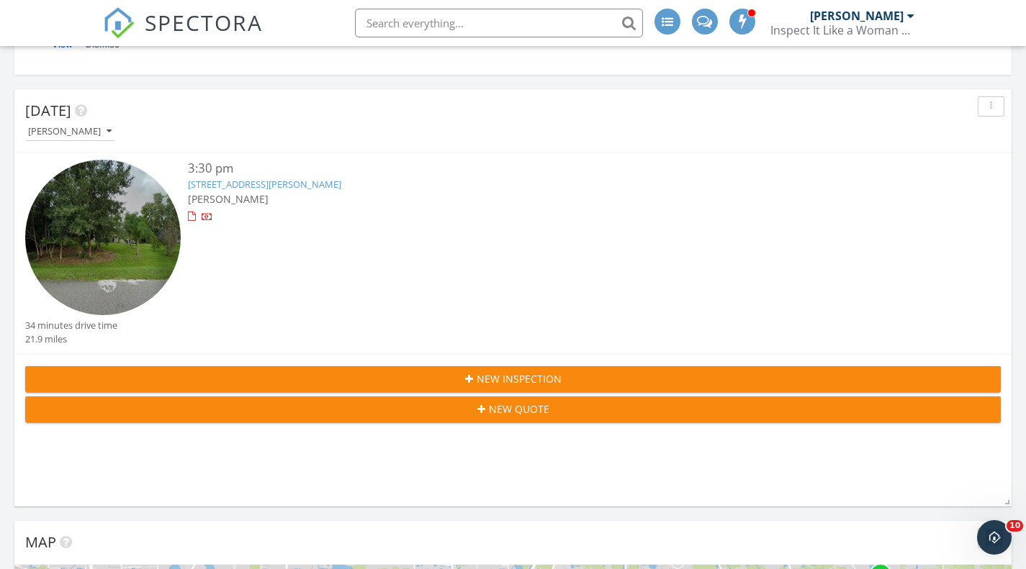
scroll to position [227, 0]
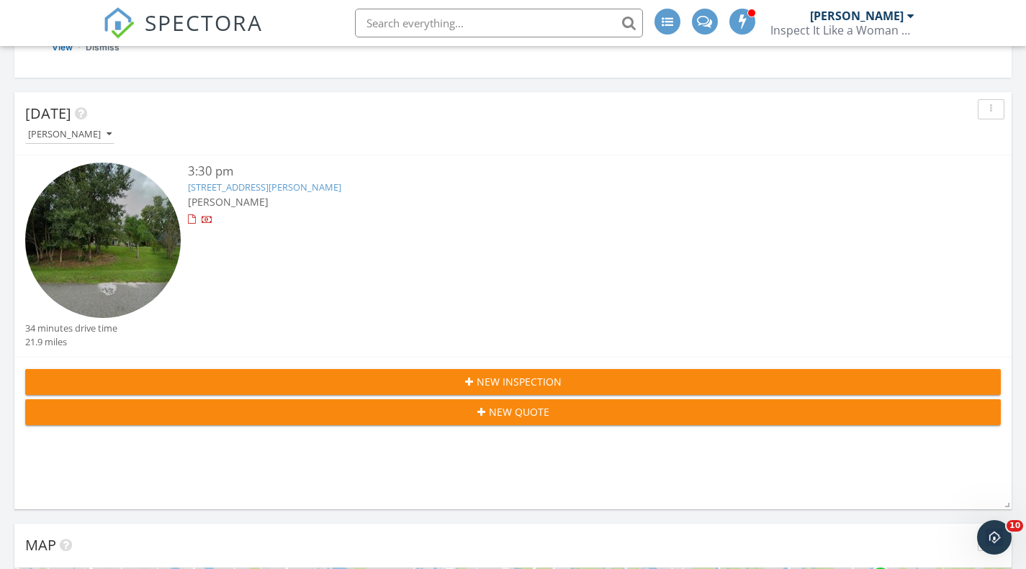
click at [286, 184] on link "917 Mimosa Dr, Chuluota, FL 32766" at bounding box center [264, 187] width 153 height 13
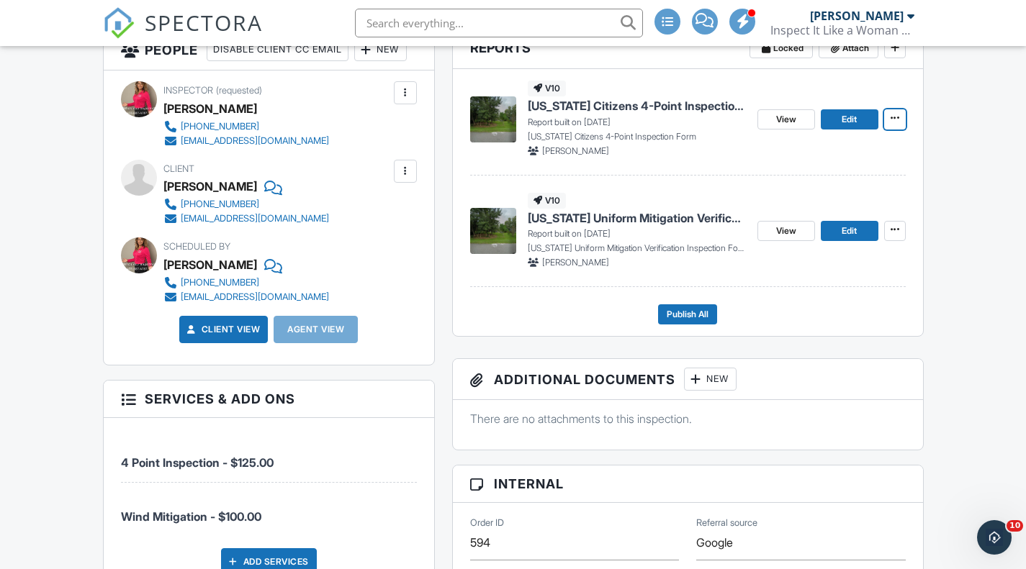
click at [895, 123] on icon at bounding box center [894, 118] width 9 height 10
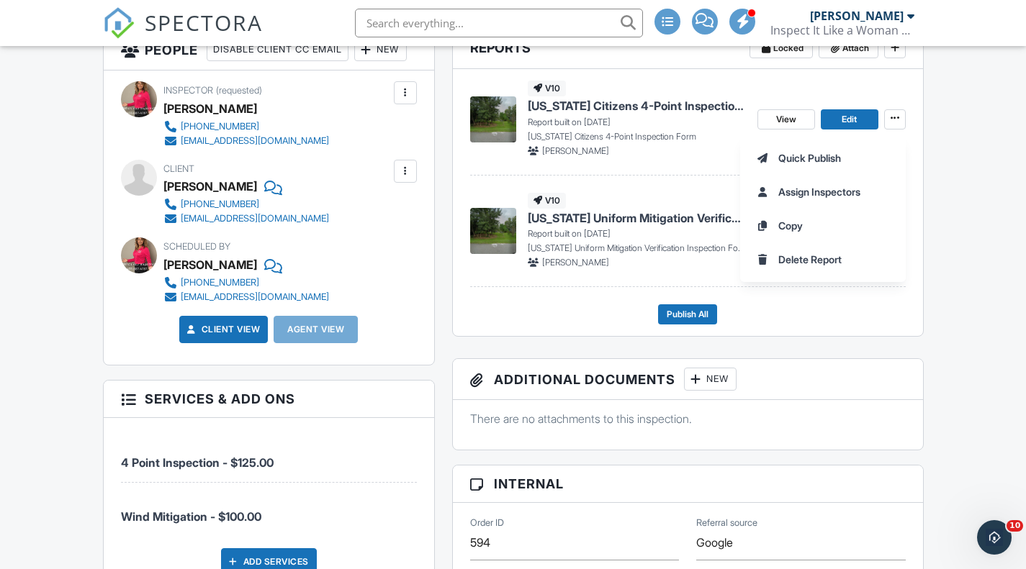
click at [960, 171] on div "Quick Publish Assign Inspectors Copy Delete Report" at bounding box center [883, 208] width 286 height 147
click at [950, 255] on div "Quick Publish Assign Inspectors Copy Delete Report" at bounding box center [883, 208] width 286 height 147
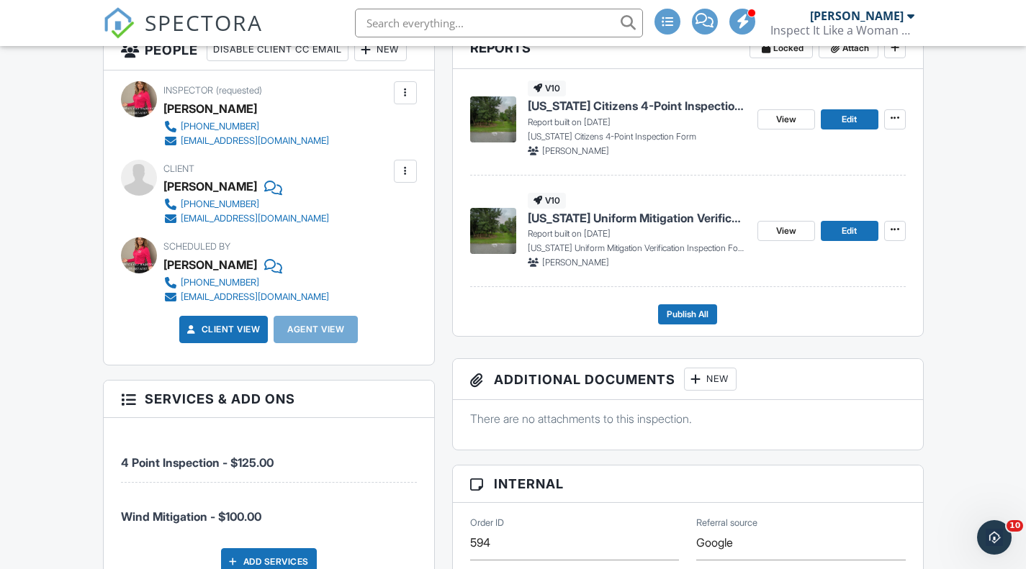
click at [678, 160] on div "v10 Florida Citizens 4-Point Inspection Form Report built on 09/29/2025 Florida…" at bounding box center [687, 122] width 435 height 106
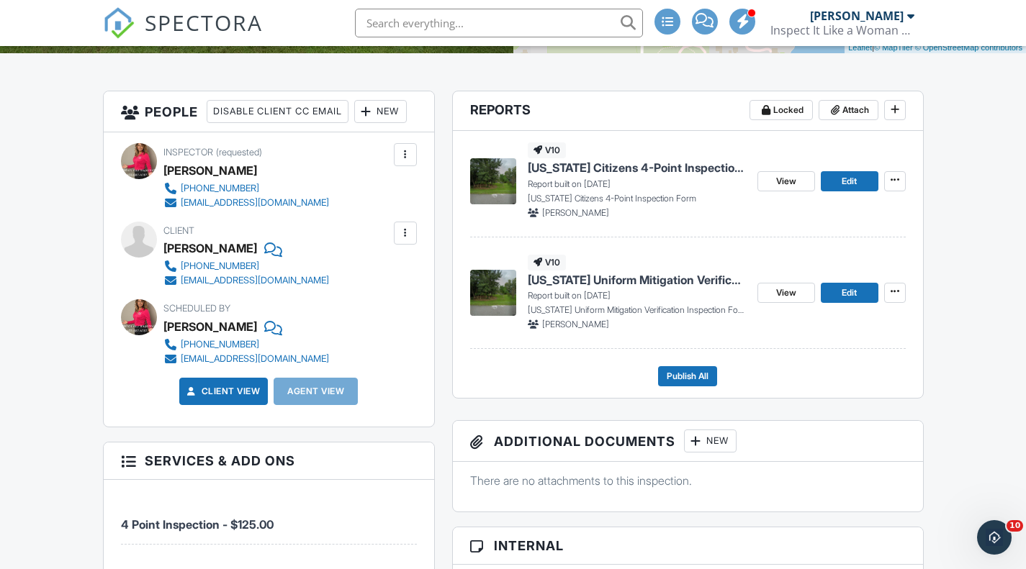
scroll to position [326, 0]
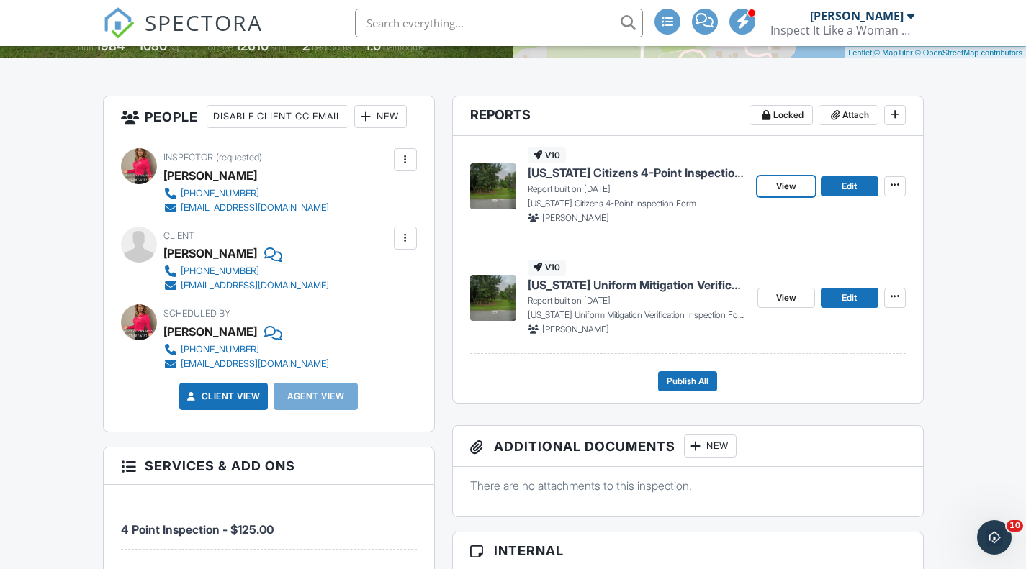
click at [779, 185] on span "View" at bounding box center [786, 186] width 20 height 14
click at [498, 185] on img at bounding box center [493, 186] width 46 height 46
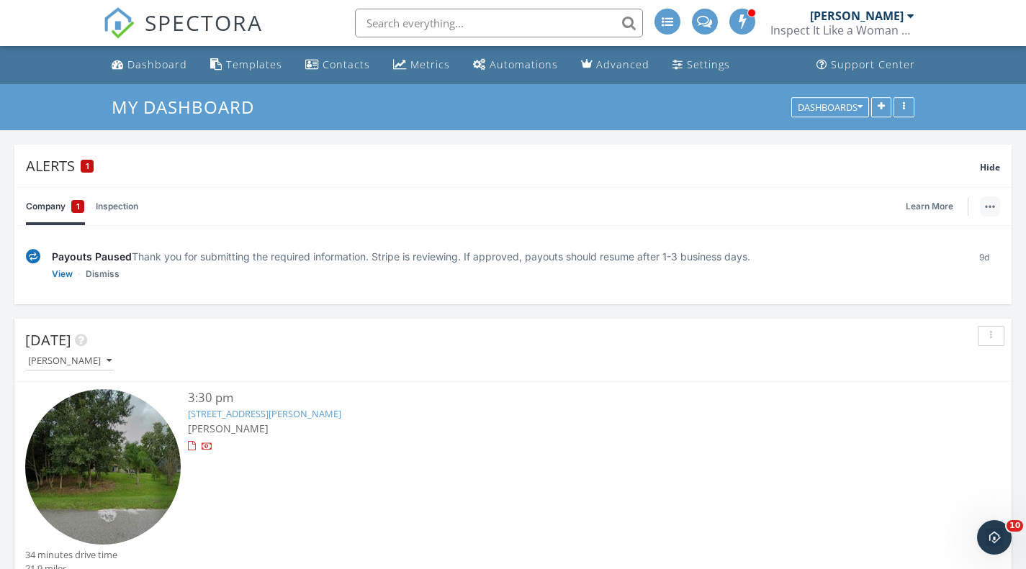
click at [991, 211] on button "button" at bounding box center [989, 206] width 20 height 20
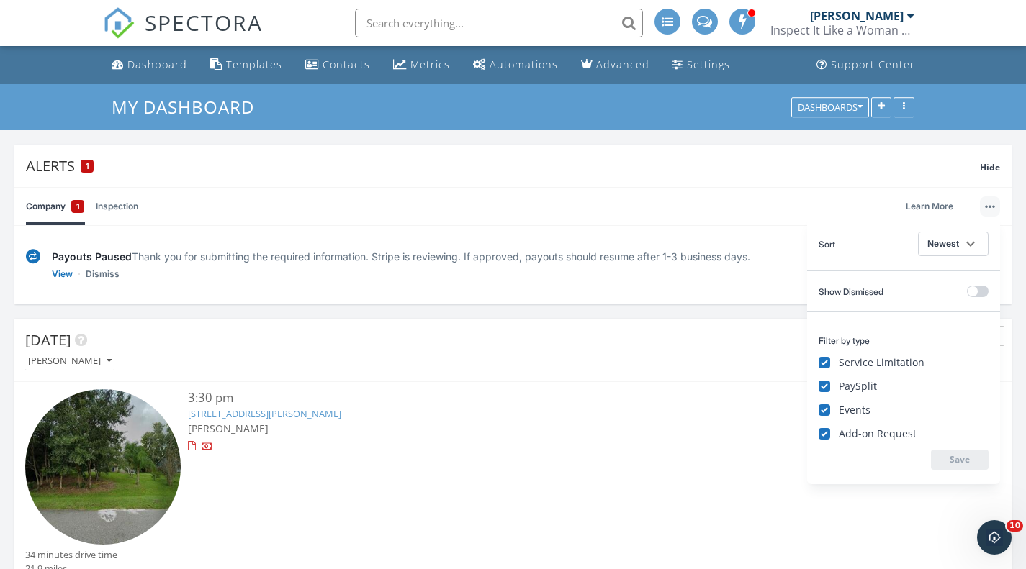
click at [499, 444] on div at bounding box center [553, 446] width 731 height 14
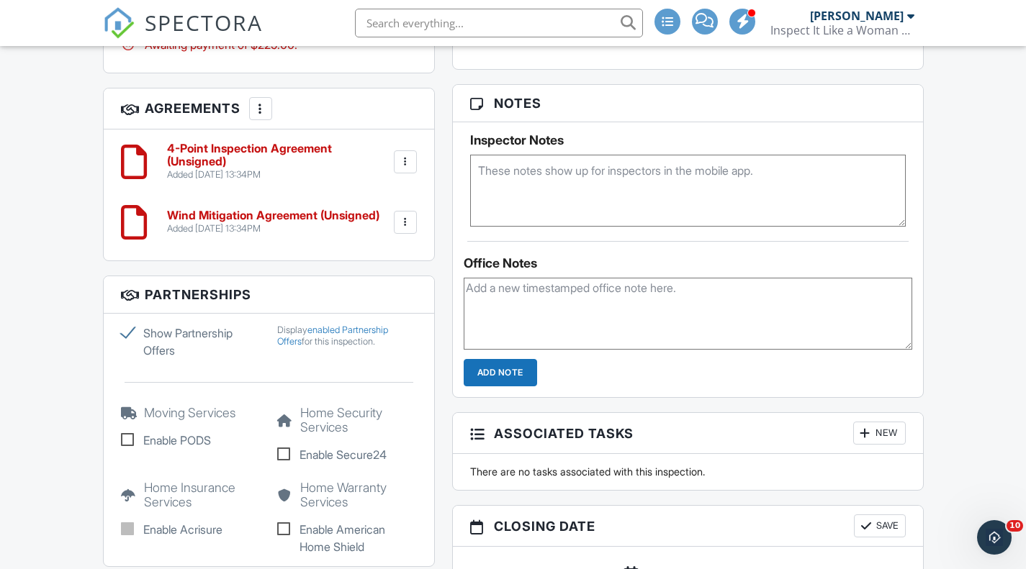
scroll to position [1003, 0]
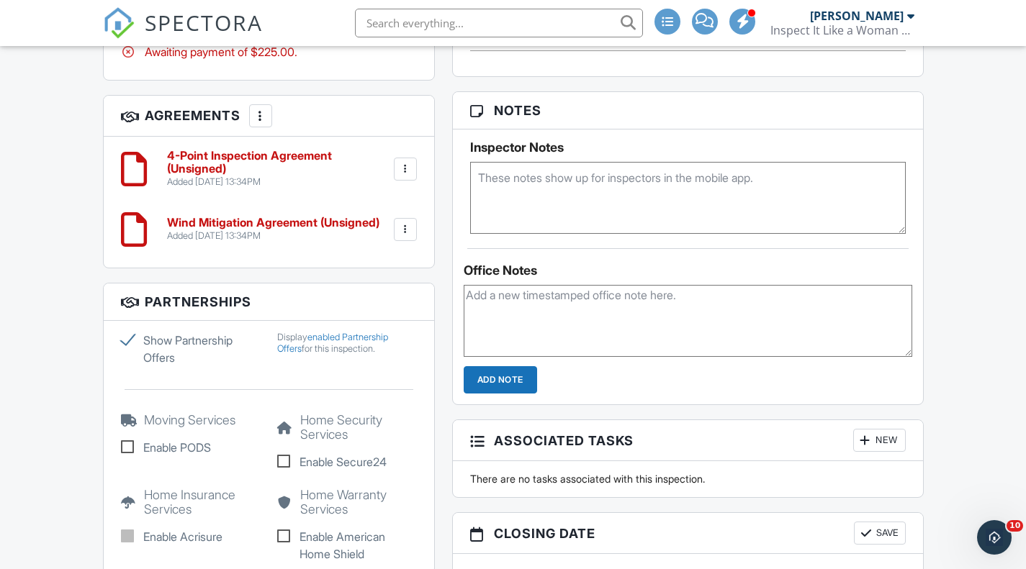
drag, startPoint x: 0, startPoint y: 0, endPoint x: 1028, endPoint y: 313, distance: 1074.3
click at [1025, 313] on html "SPECTORA [PERSON_NAME] Inspect It Like a Woman LLC Role: Inspector Dashboard Ne…" at bounding box center [513, 112] width 1026 height 2231
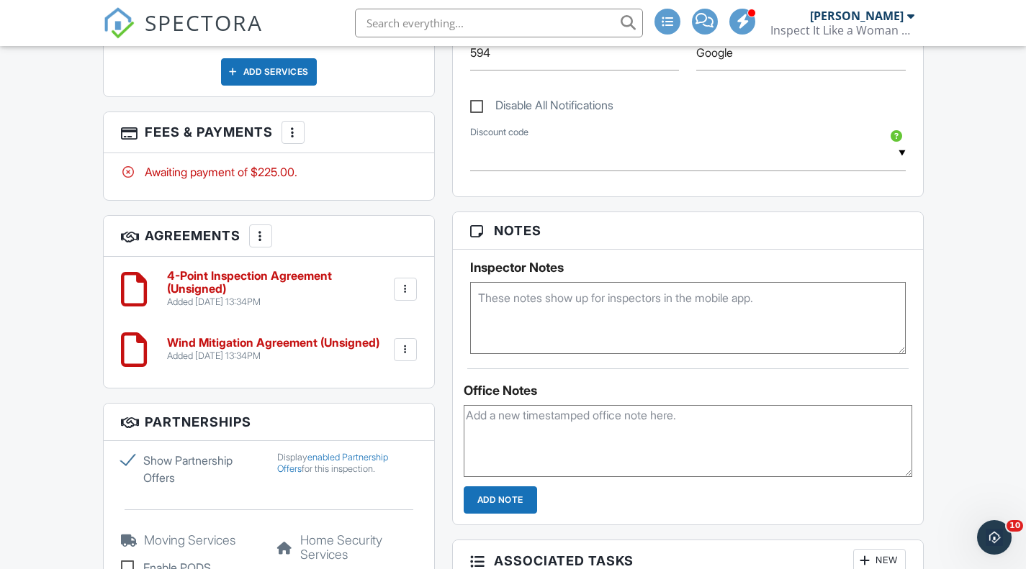
scroll to position [884, 0]
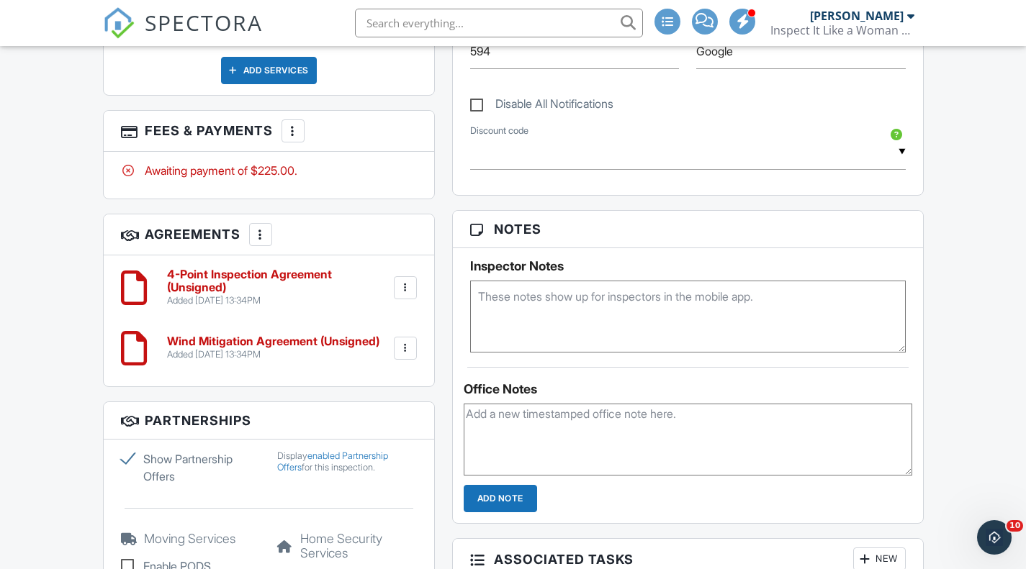
click at [410, 294] on div at bounding box center [405, 288] width 14 height 14
click at [300, 132] on div at bounding box center [293, 131] width 14 height 14
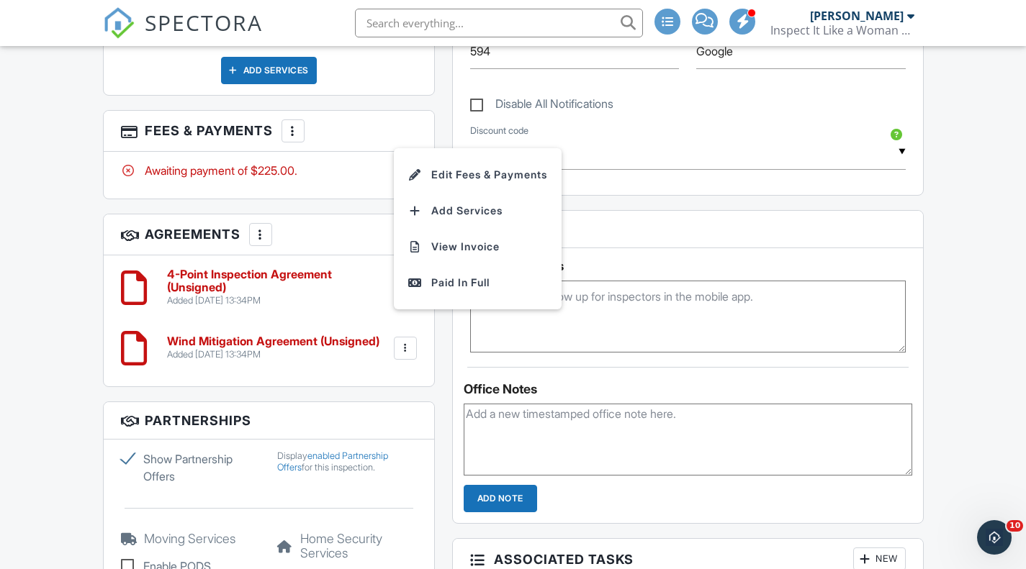
click at [954, 209] on div "Dashboard Templates Contacts Metrics Automations Advanced Settings Support Cent…" at bounding box center [513, 254] width 1026 height 2185
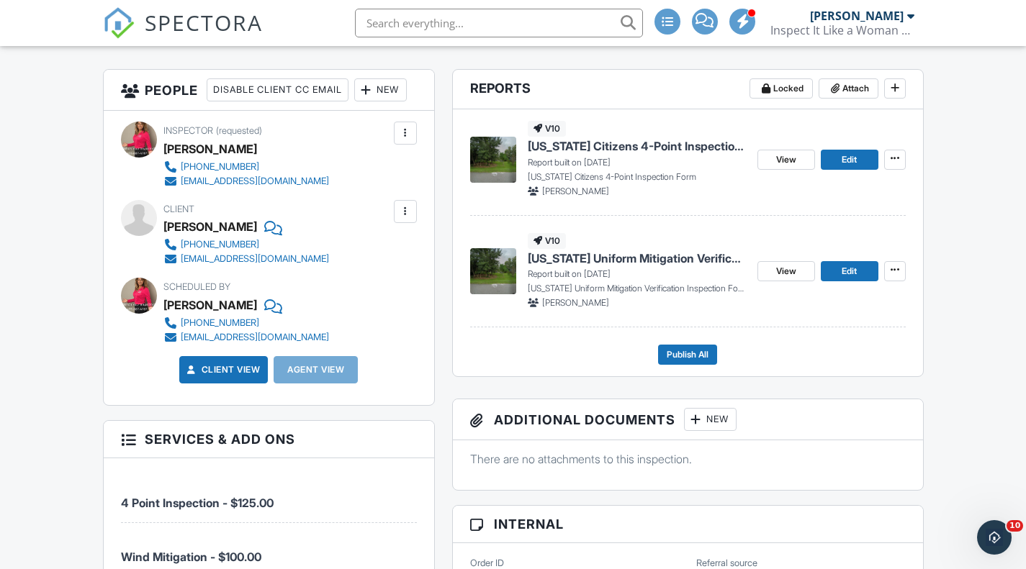
scroll to position [350, 0]
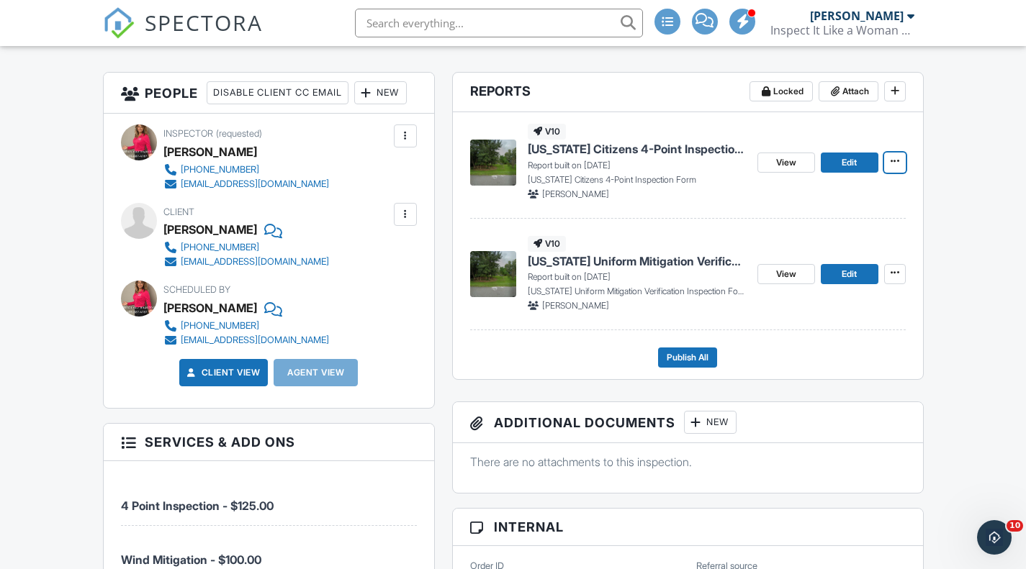
click at [895, 167] on span at bounding box center [894, 161] width 14 height 14
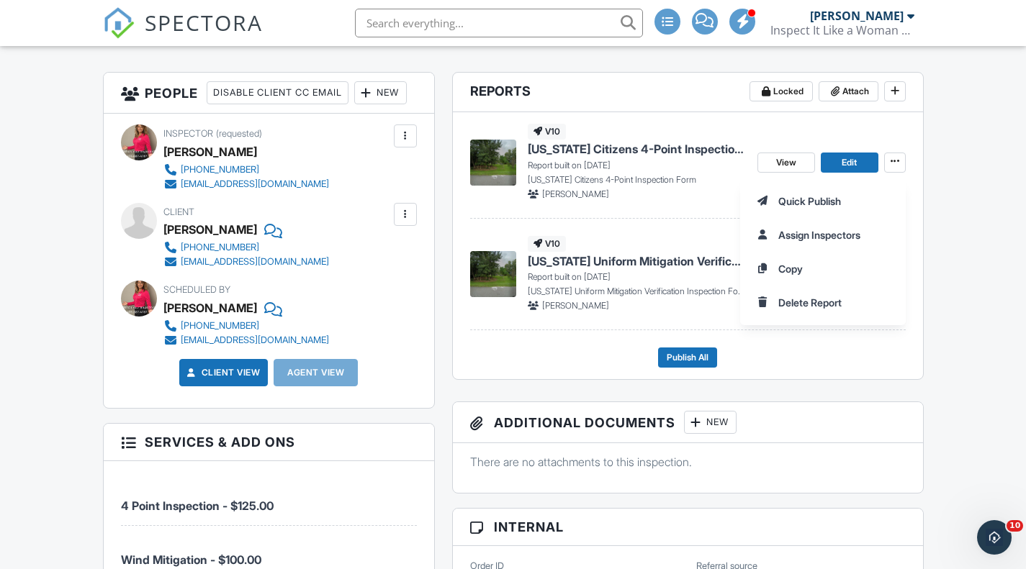
click at [954, 259] on div "Quick Publish Assign Inspectors Copy Delete Report" at bounding box center [883, 251] width 286 height 147
click at [933, 263] on div "Quick Publish Assign Inspectors Copy Delete Report" at bounding box center [883, 251] width 286 height 147
click at [846, 342] on footer "Publish All" at bounding box center [687, 352] width 435 height 32
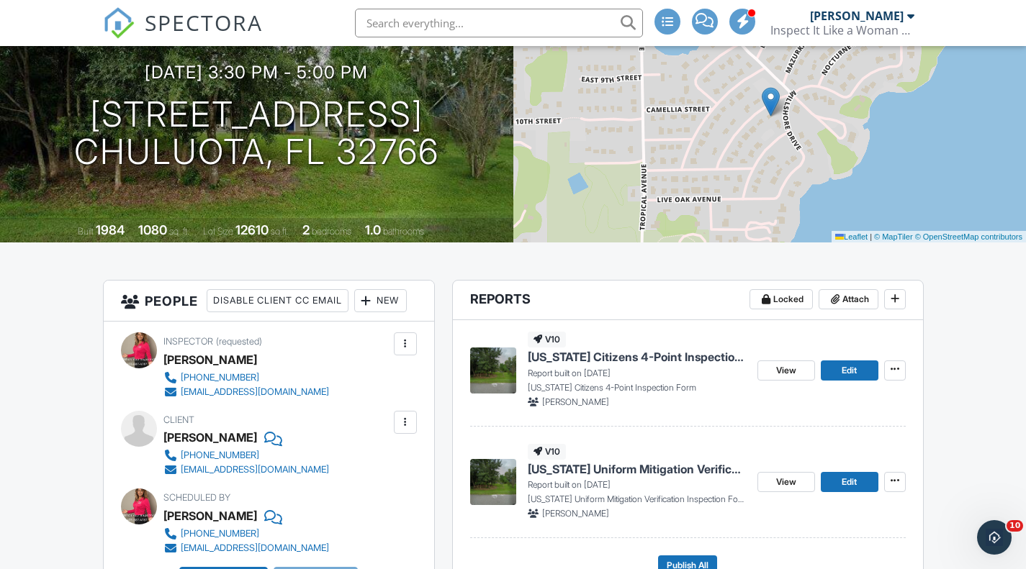
scroll to position [142, 0]
